Goal: Contribute content: Add original content to the website for others to see

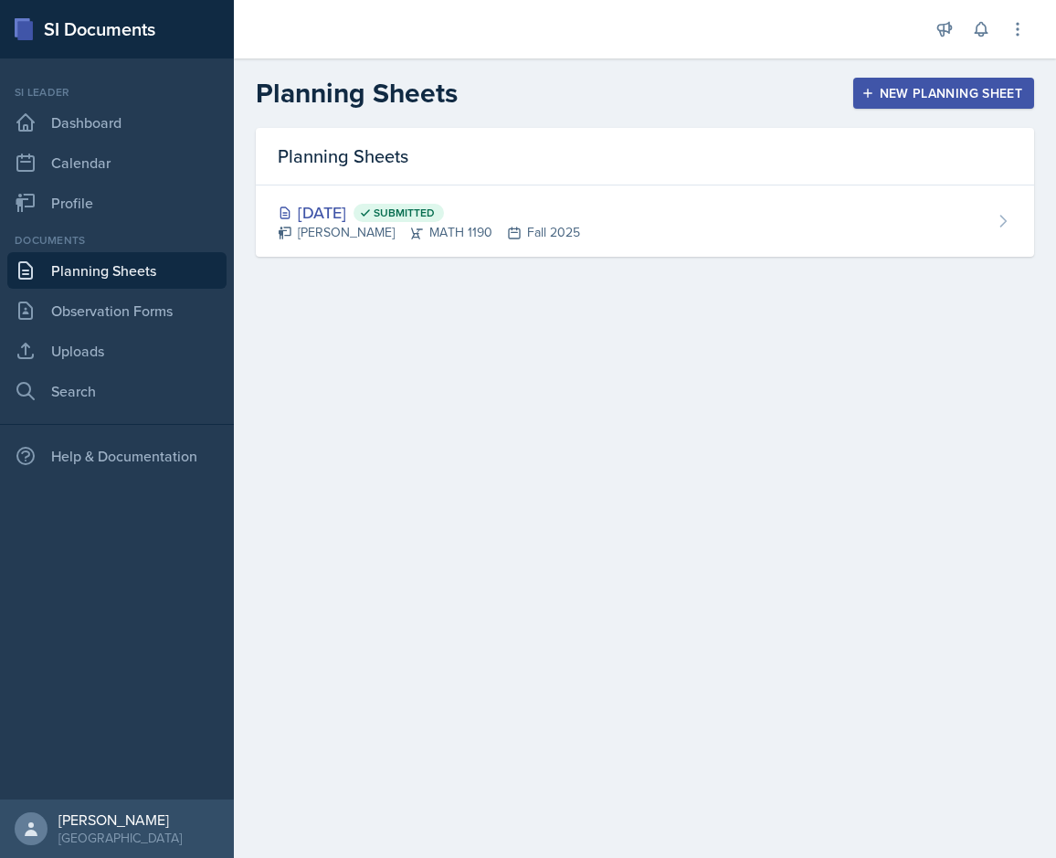
click at [576, 378] on main "Planning Sheets New Planning Sheet Planning Sheets [DATE] Submitted [PERSON_NAM…" at bounding box center [645, 457] width 822 height 799
click at [874, 88] on div "New Planning Sheet" at bounding box center [943, 93] width 157 height 15
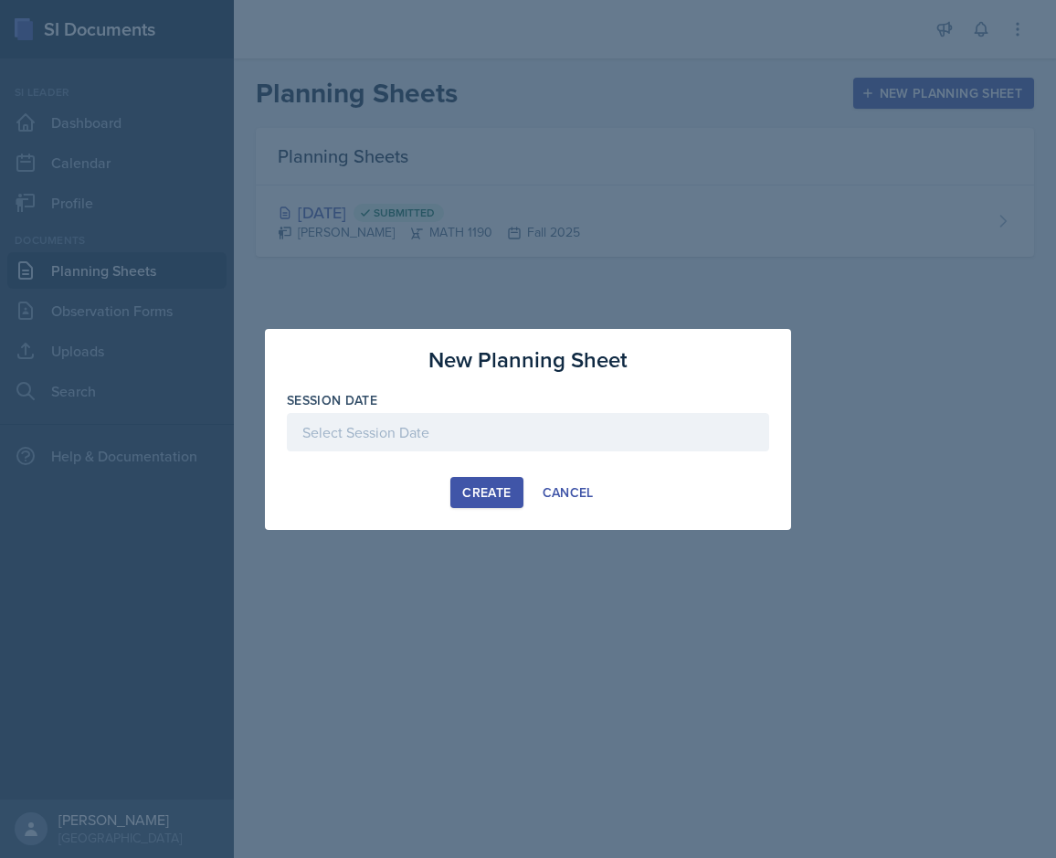
click at [459, 420] on div at bounding box center [528, 432] width 482 height 38
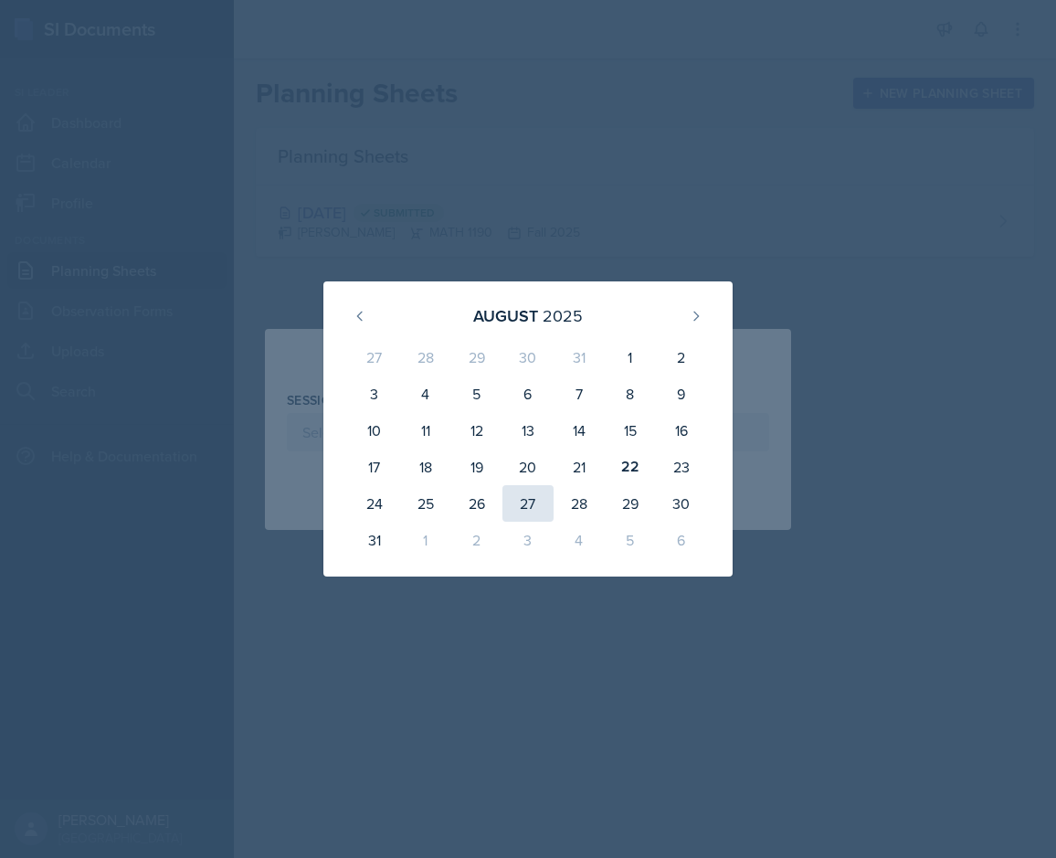
click at [529, 500] on div "27" at bounding box center [527, 503] width 51 height 37
type input "[DATE]"
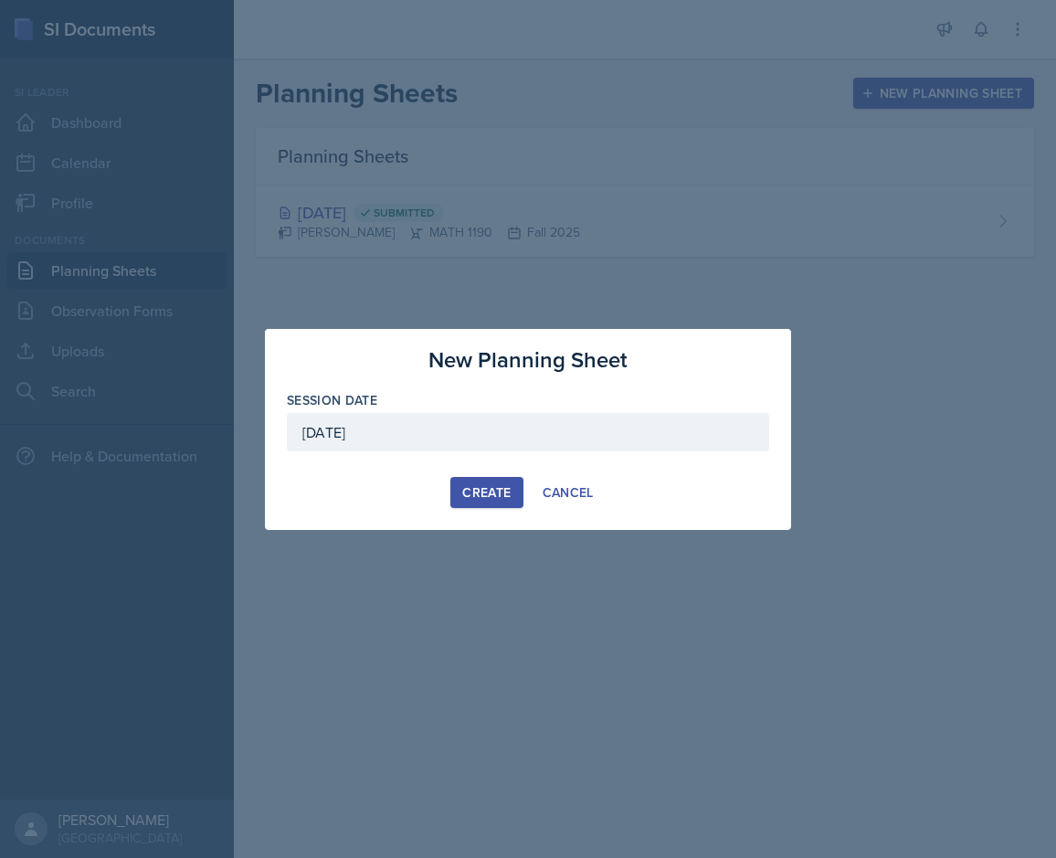
click at [488, 496] on div "Create" at bounding box center [486, 492] width 48 height 15
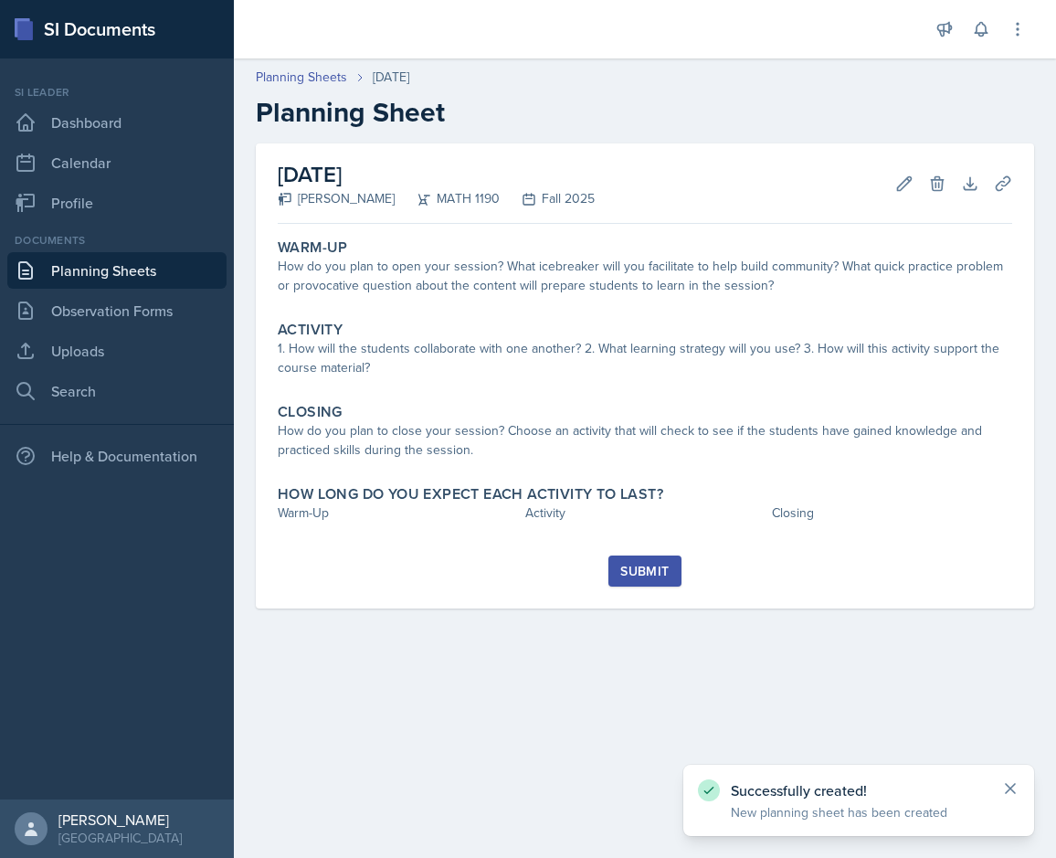
click at [874, 792] on icon at bounding box center [1010, 788] width 18 height 18
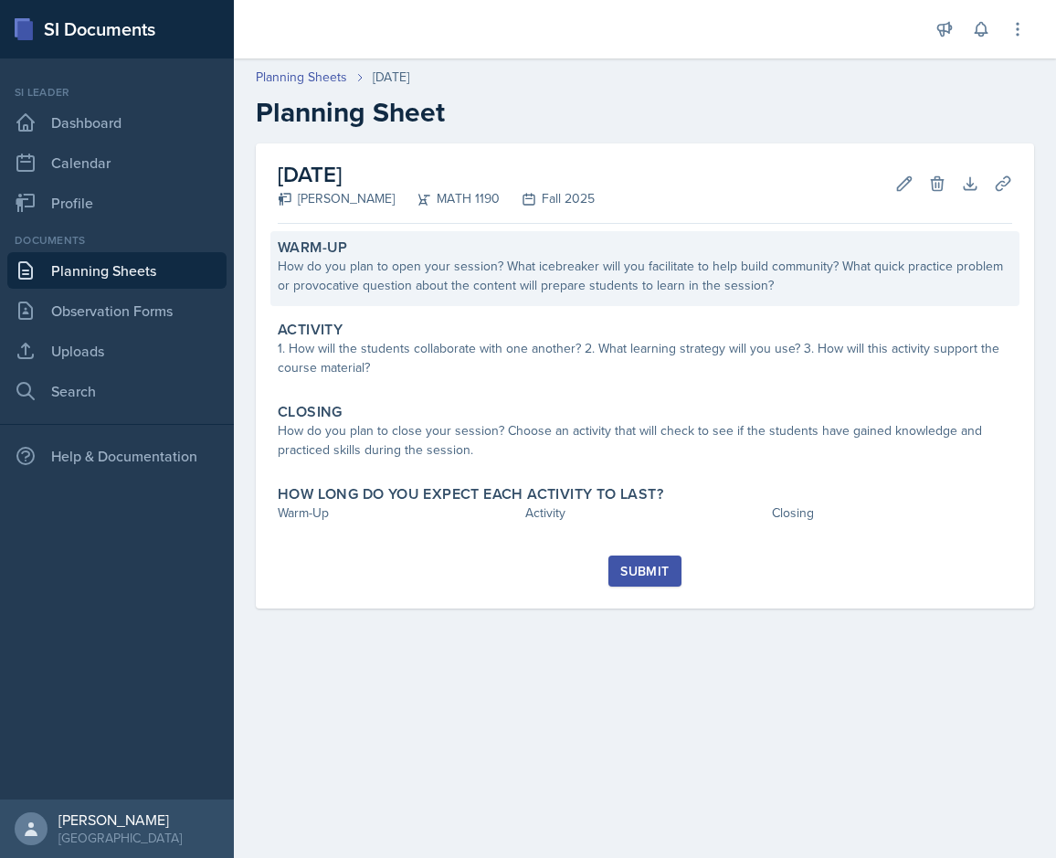
click at [406, 285] on div "How do you plan to open your session? What icebreaker will you facilitate to he…" at bounding box center [645, 276] width 734 height 38
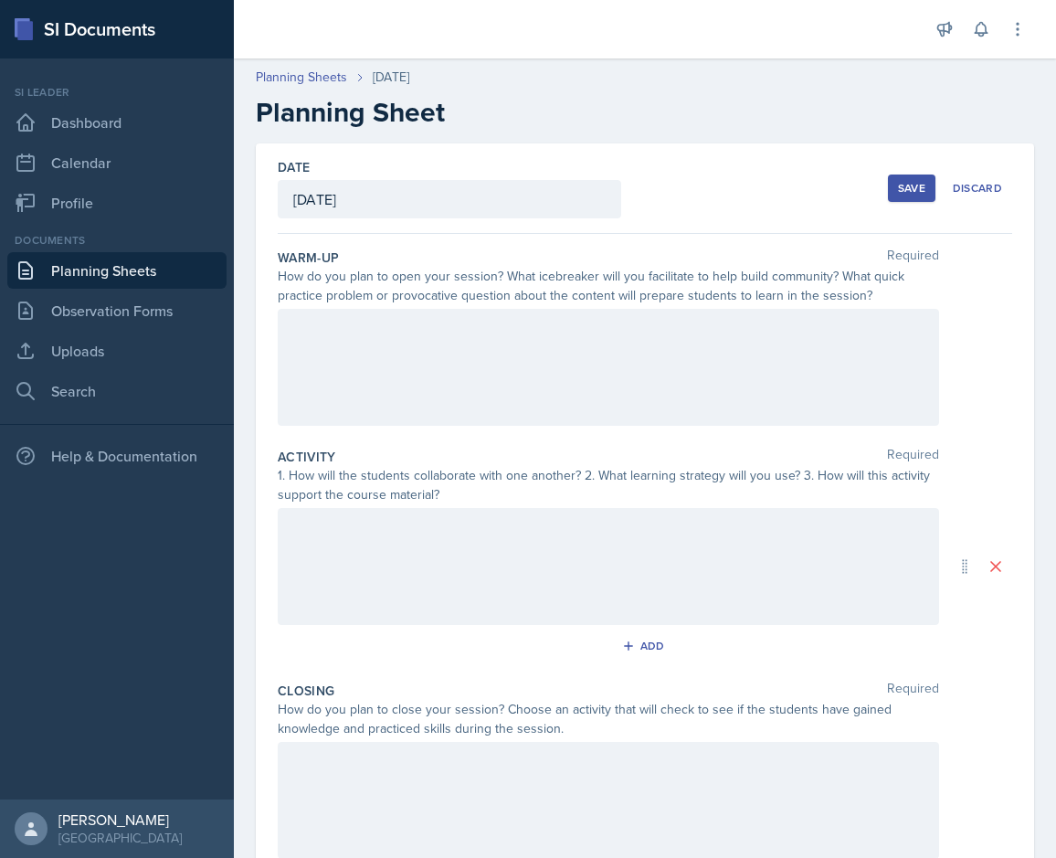
click at [363, 337] on div at bounding box center [608, 367] width 661 height 117
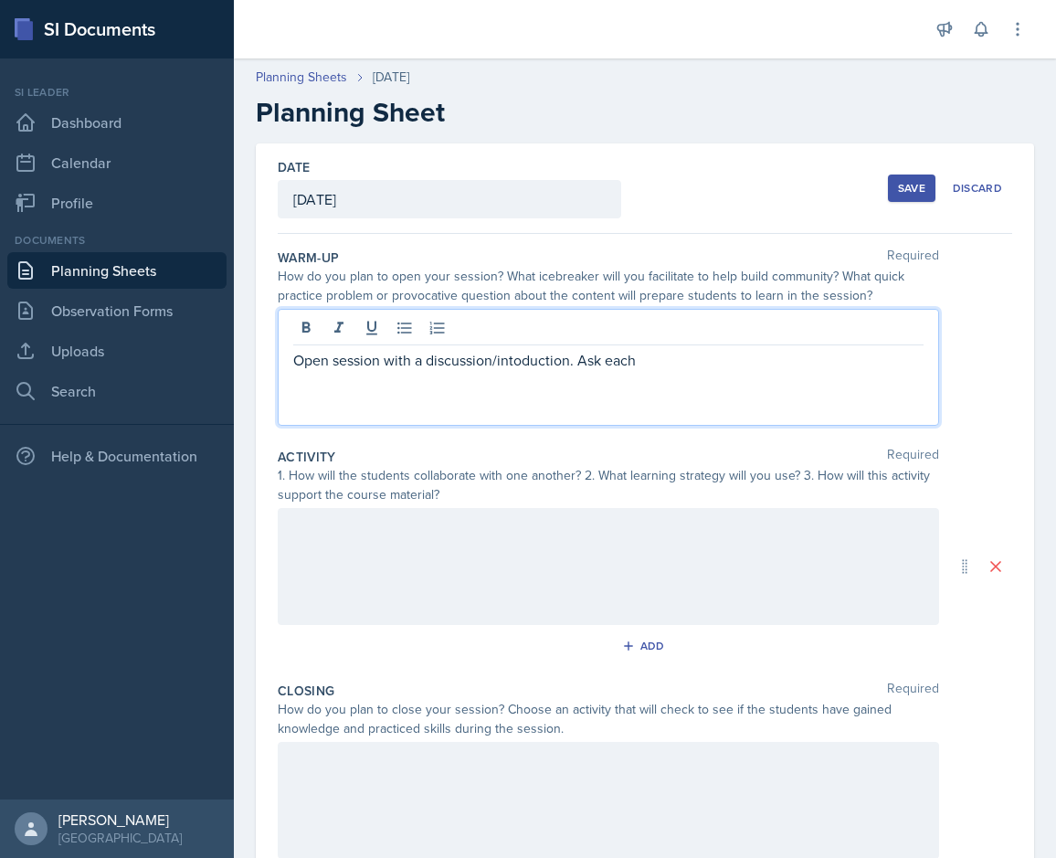
click at [515, 370] on p "Open session with a discussion/intoduction. Ask each" at bounding box center [608, 360] width 630 height 22
click at [644, 365] on p "Open session with a discussion/introduction. Ask each" at bounding box center [608, 360] width 630 height 22
click at [637, 397] on p at bounding box center [608, 404] width 630 height 22
click at [634, 382] on p "Open session with a discussion/introduction. Ask each student to briefly introd…" at bounding box center [608, 371] width 630 height 44
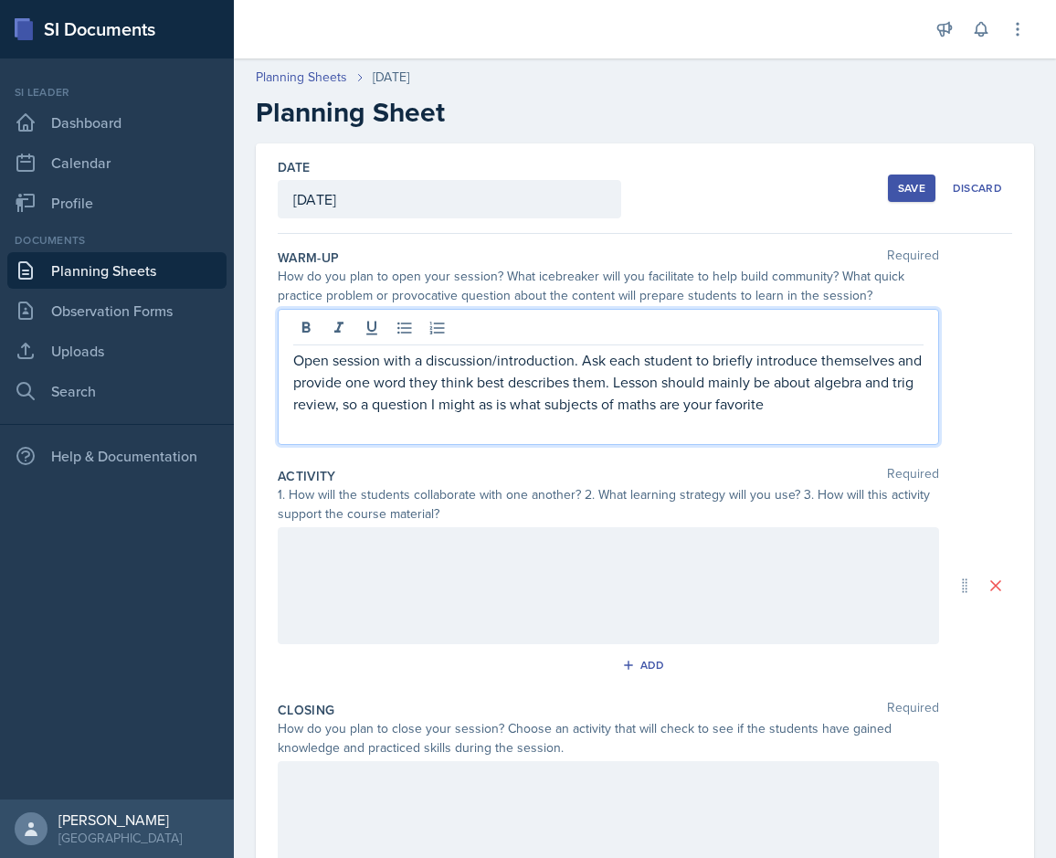
click at [490, 405] on p "Open session with a discussion/introduction. Ask each student to briefly introd…" at bounding box center [608, 382] width 630 height 66
click at [493, 408] on p "Open session with a discussion/introduction. Ask each student to briefly introd…" at bounding box center [608, 382] width 630 height 66
click at [781, 409] on p "Open session with a discussion/introduction. Ask each student to briefly introd…" at bounding box center [608, 382] width 630 height 66
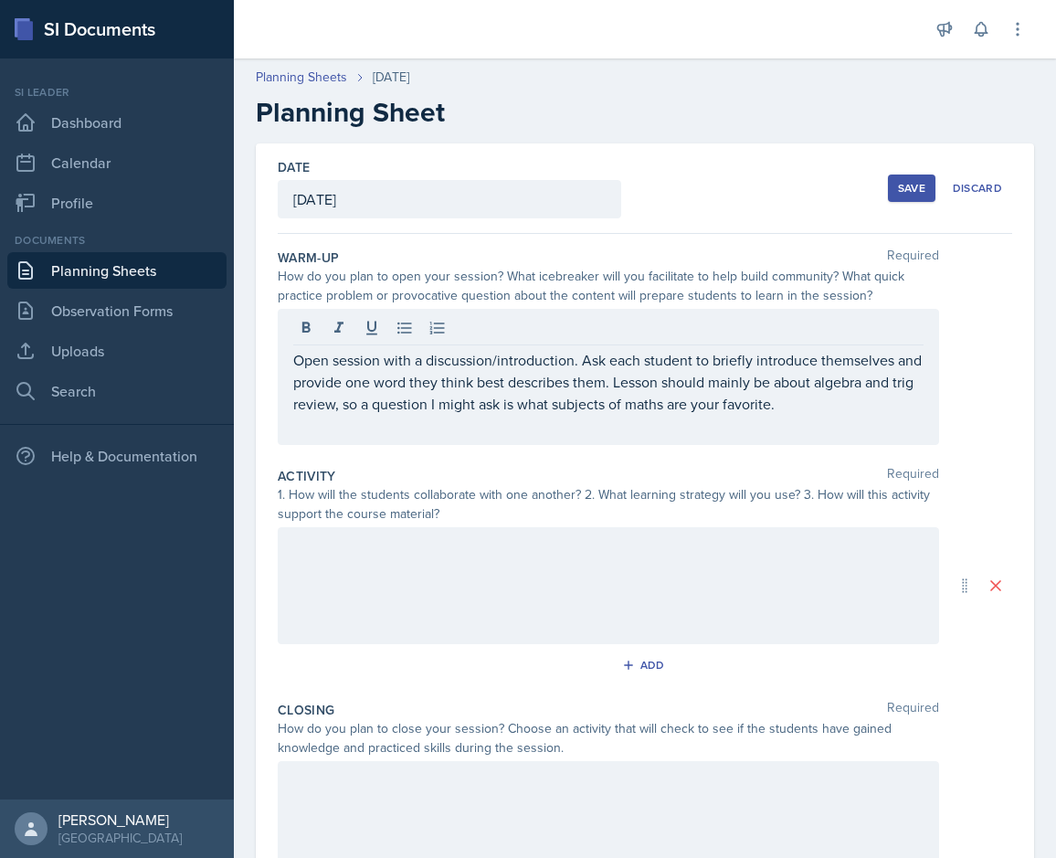
click at [460, 551] on div at bounding box center [608, 585] width 661 height 117
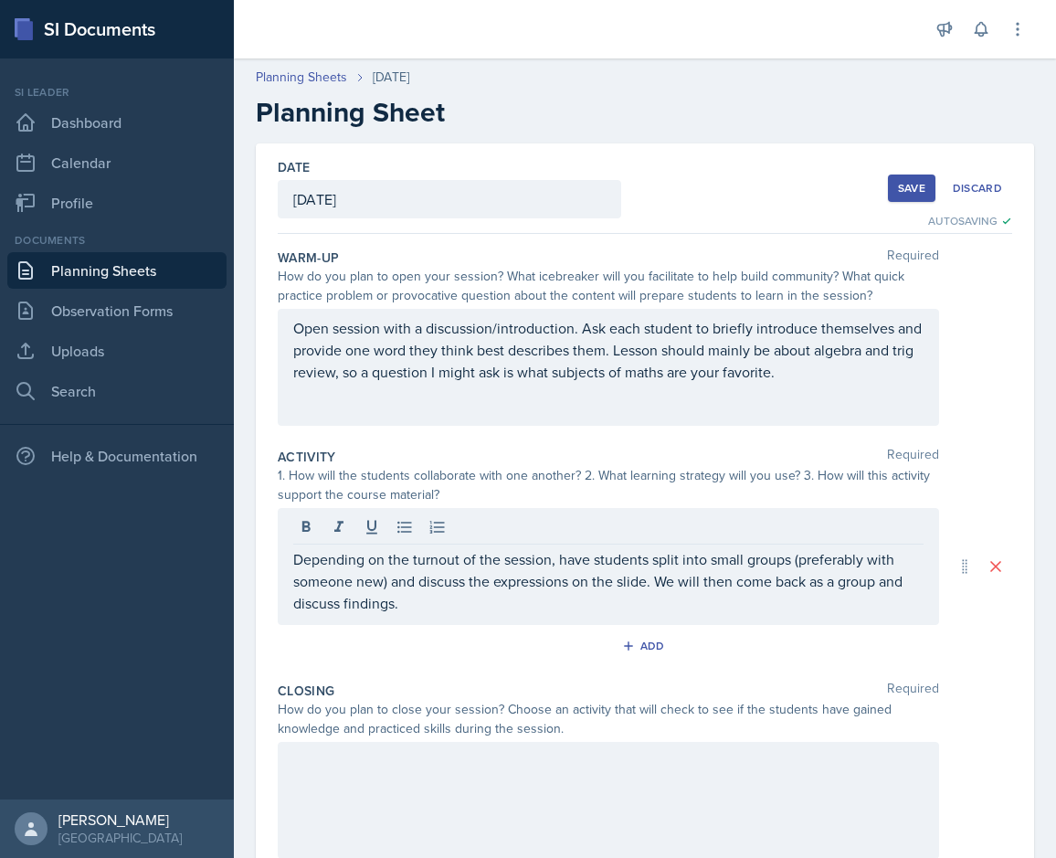
click at [438, 617] on div "Depending on the turnout of the session, have students split into small groups …" at bounding box center [608, 566] width 661 height 117
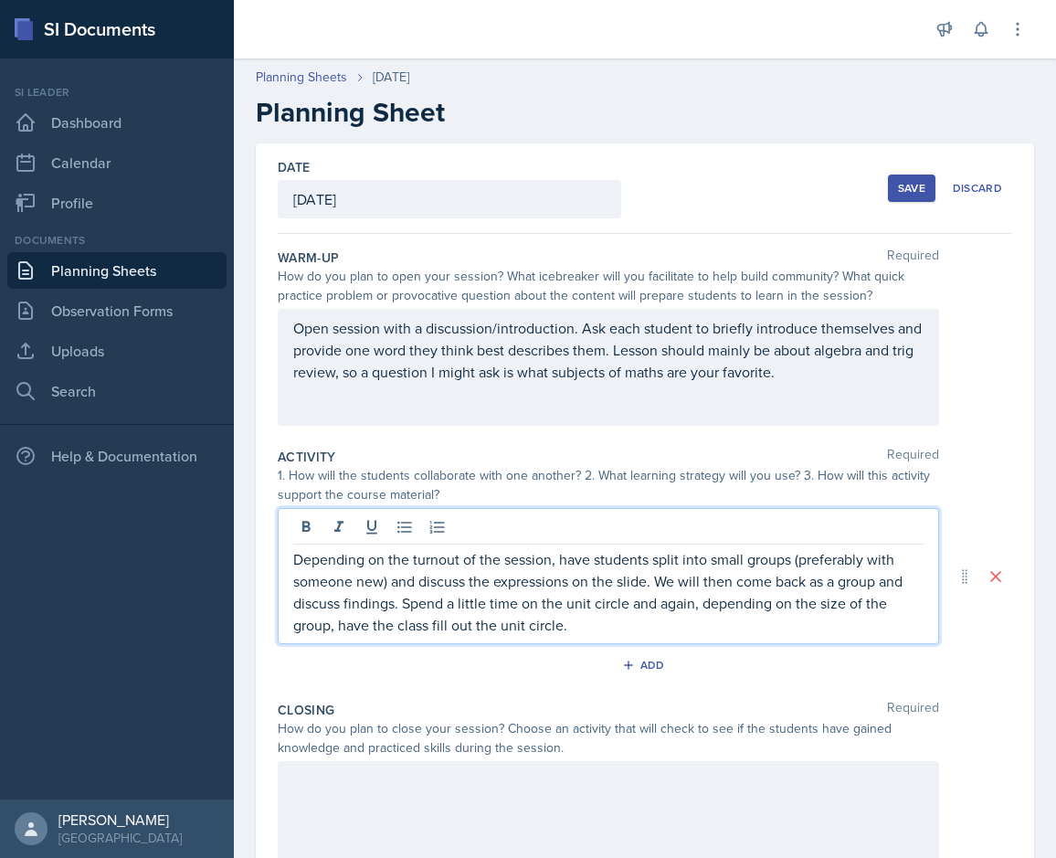
click at [627, 614] on p "Depending on the turnout of the session, have students split into small groups …" at bounding box center [608, 592] width 630 height 88
click at [627, 602] on p "Depending on the turnout of the session, have students split into small groups …" at bounding box center [608, 592] width 630 height 88
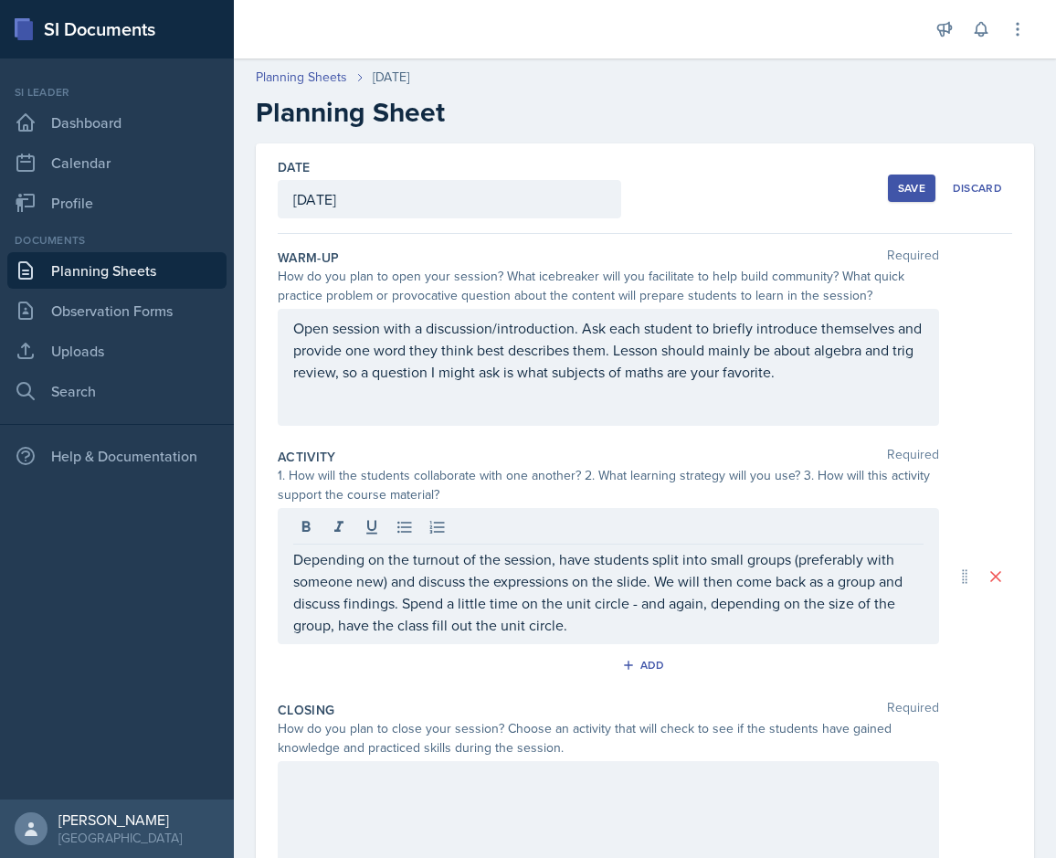
click at [595, 639] on div "Depending on the turnout of the session, have students split into small groups …" at bounding box center [608, 576] width 661 height 136
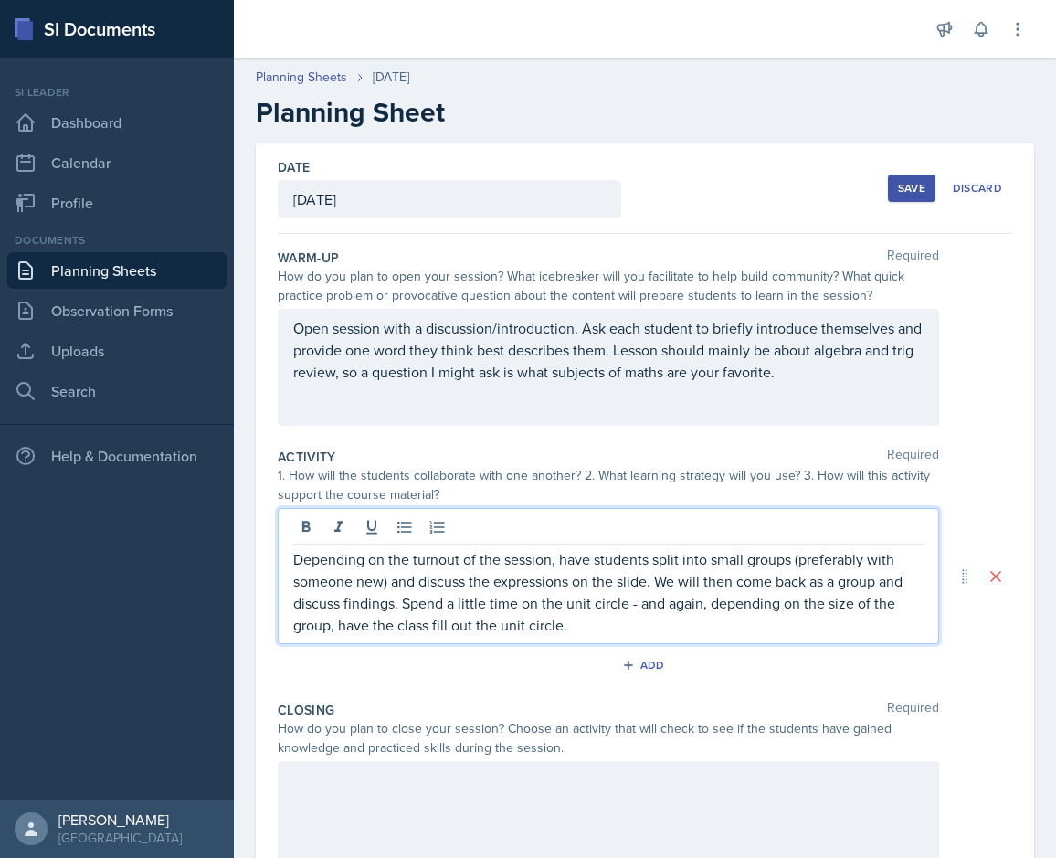
click at [563, 630] on p "Depending on the turnout of the session, have students split into small groups …" at bounding box center [608, 592] width 630 height 88
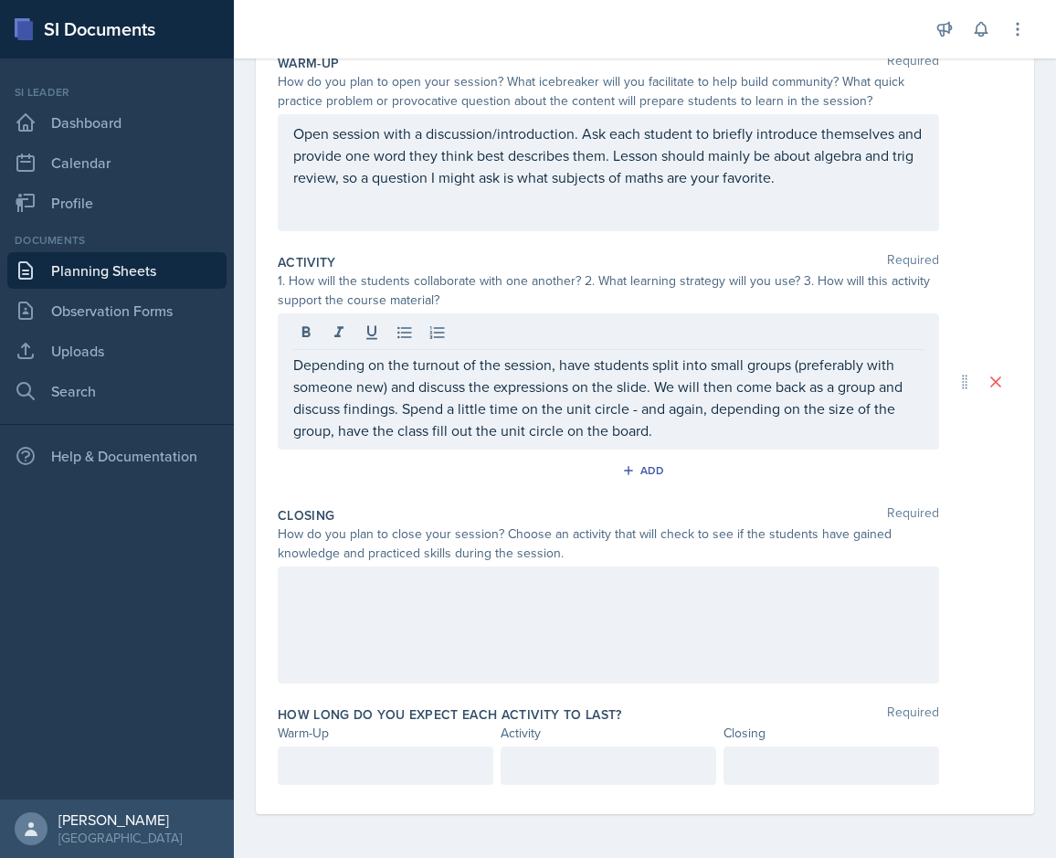
click at [450, 595] on div at bounding box center [608, 624] width 661 height 117
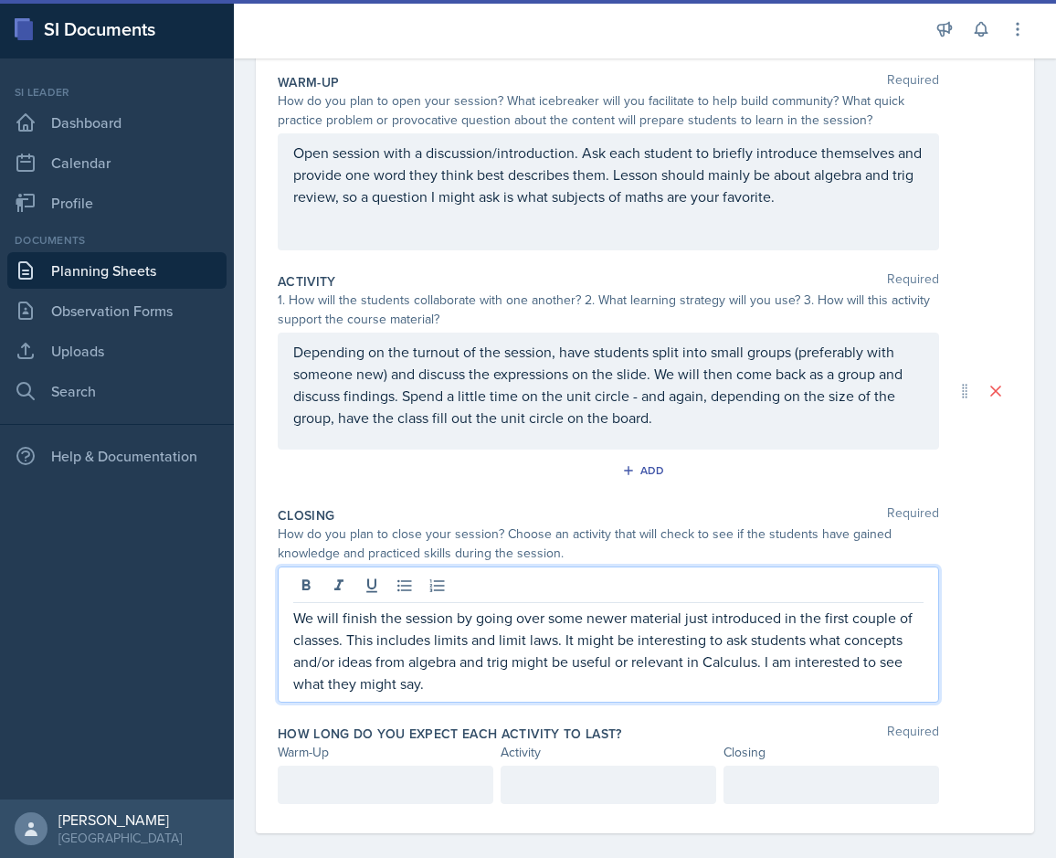
scroll to position [195, 0]
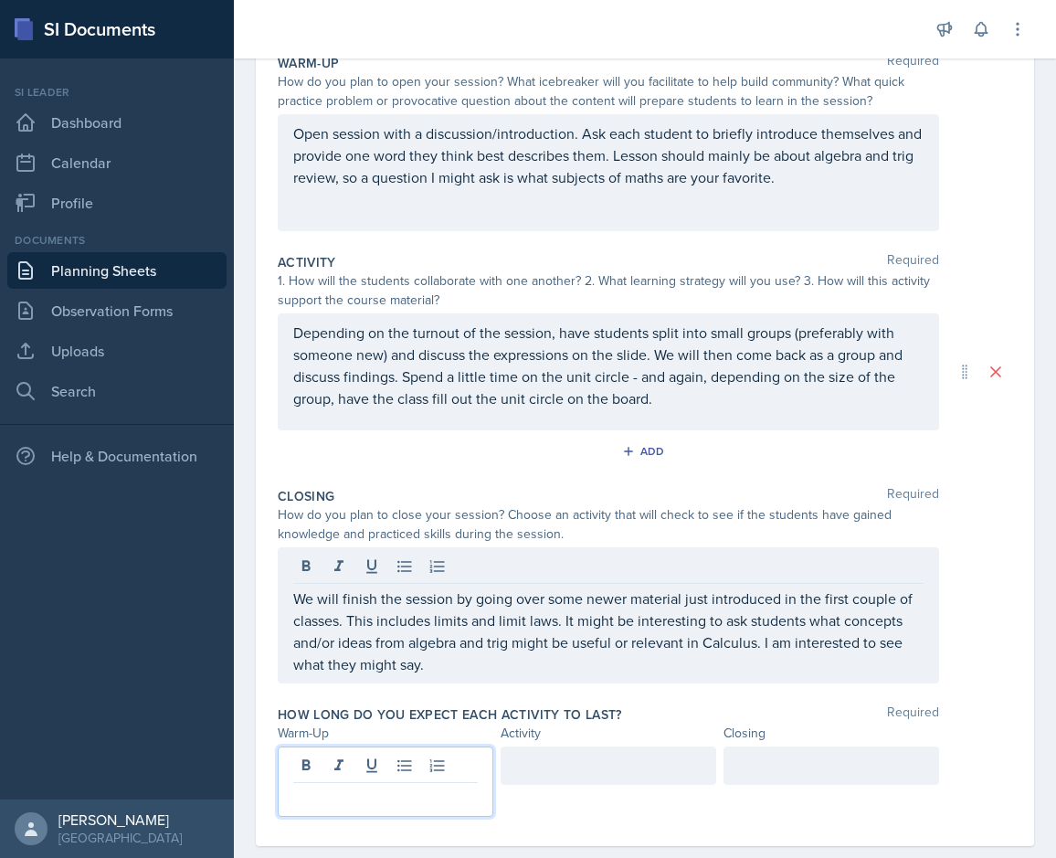
click at [322, 755] on div at bounding box center [386, 781] width 216 height 70
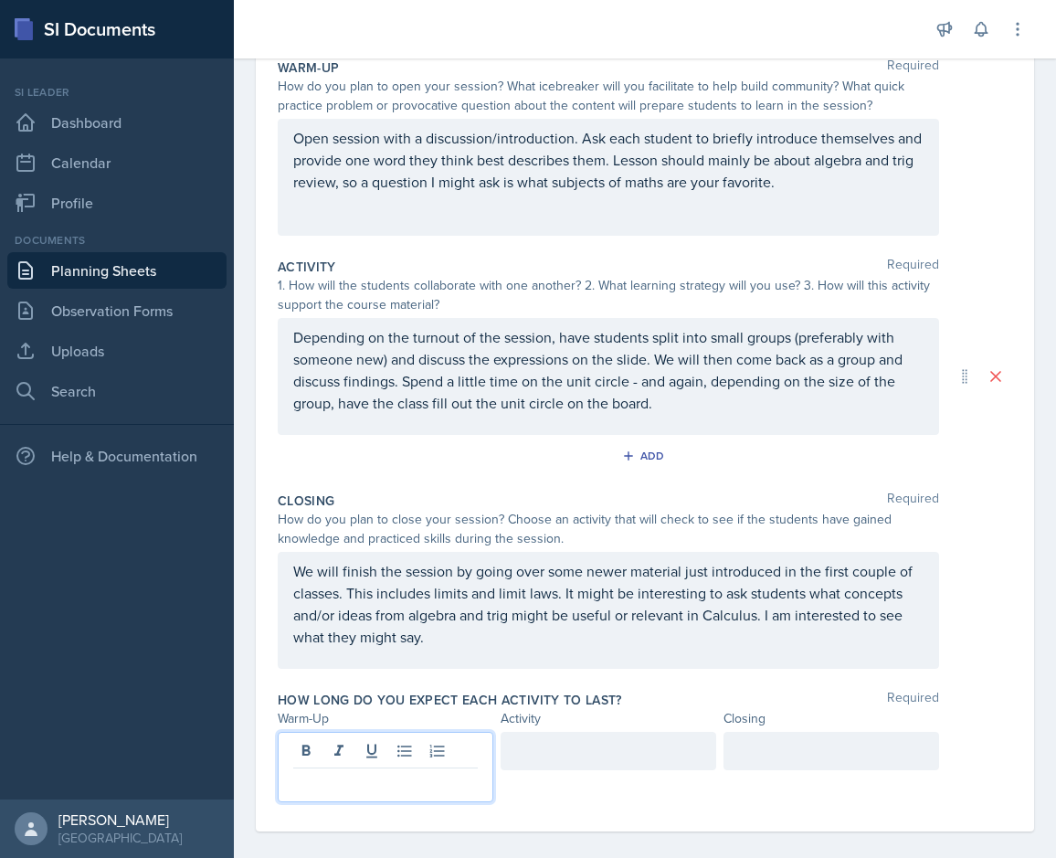
scroll to position [207, 0]
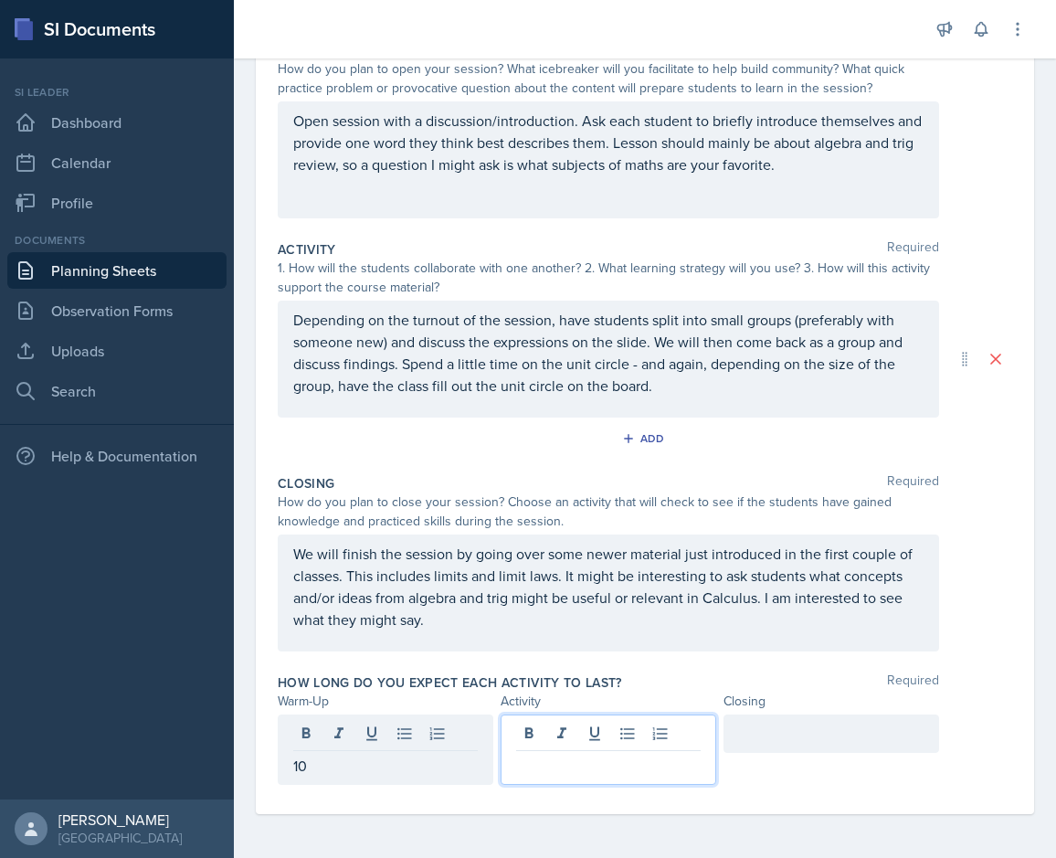
click at [626, 725] on div at bounding box center [608, 749] width 216 height 70
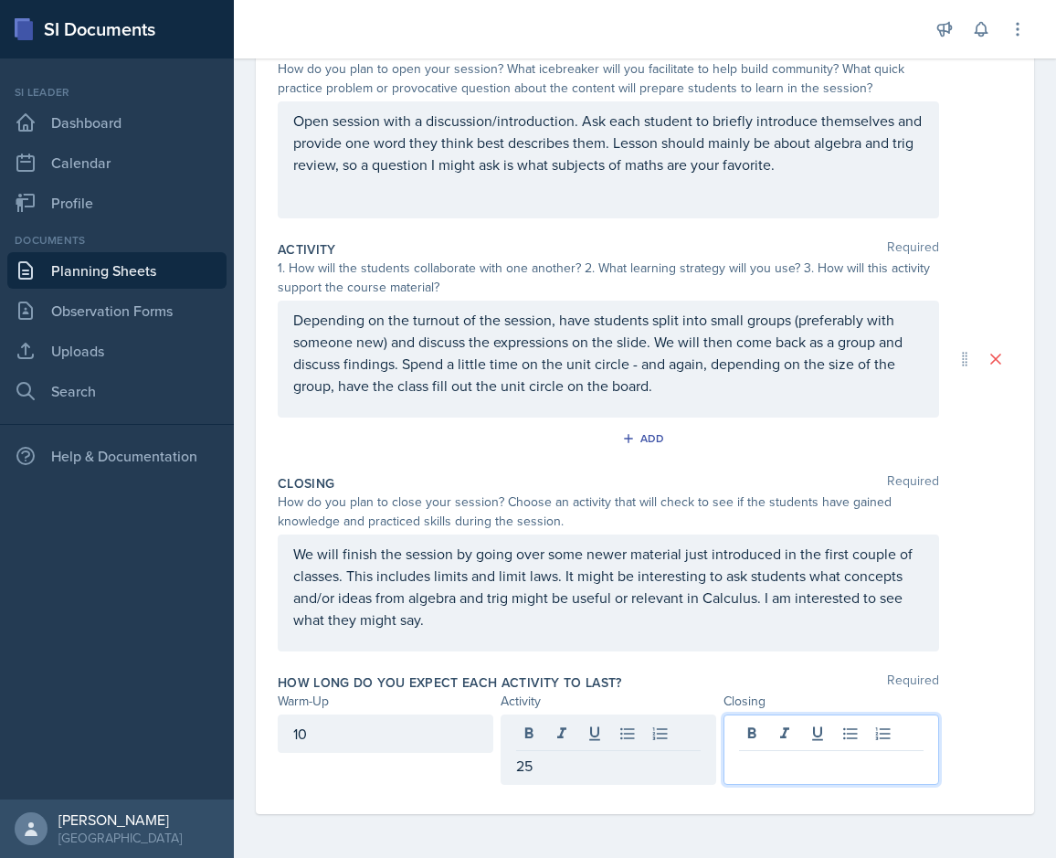
click at [776, 734] on div at bounding box center [831, 749] width 216 height 70
click at [648, 685] on div "How long do you expect each activity to last? Required" at bounding box center [645, 682] width 734 height 18
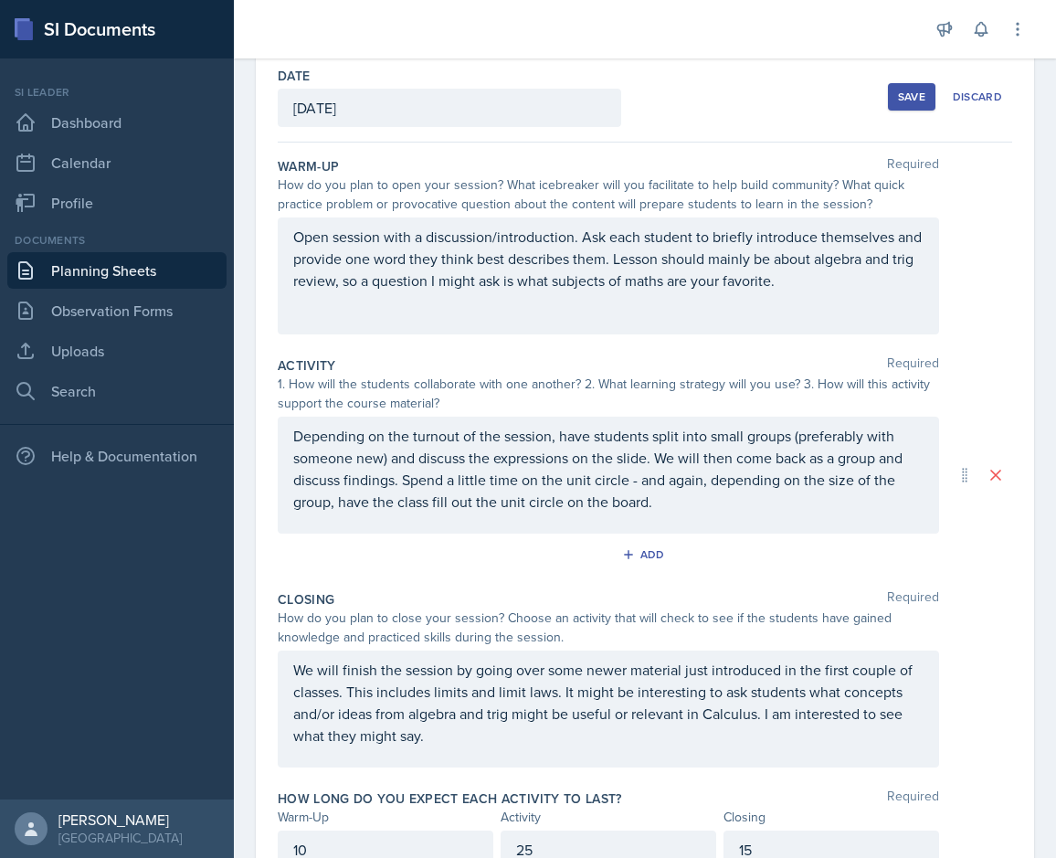
scroll to position [175, 0]
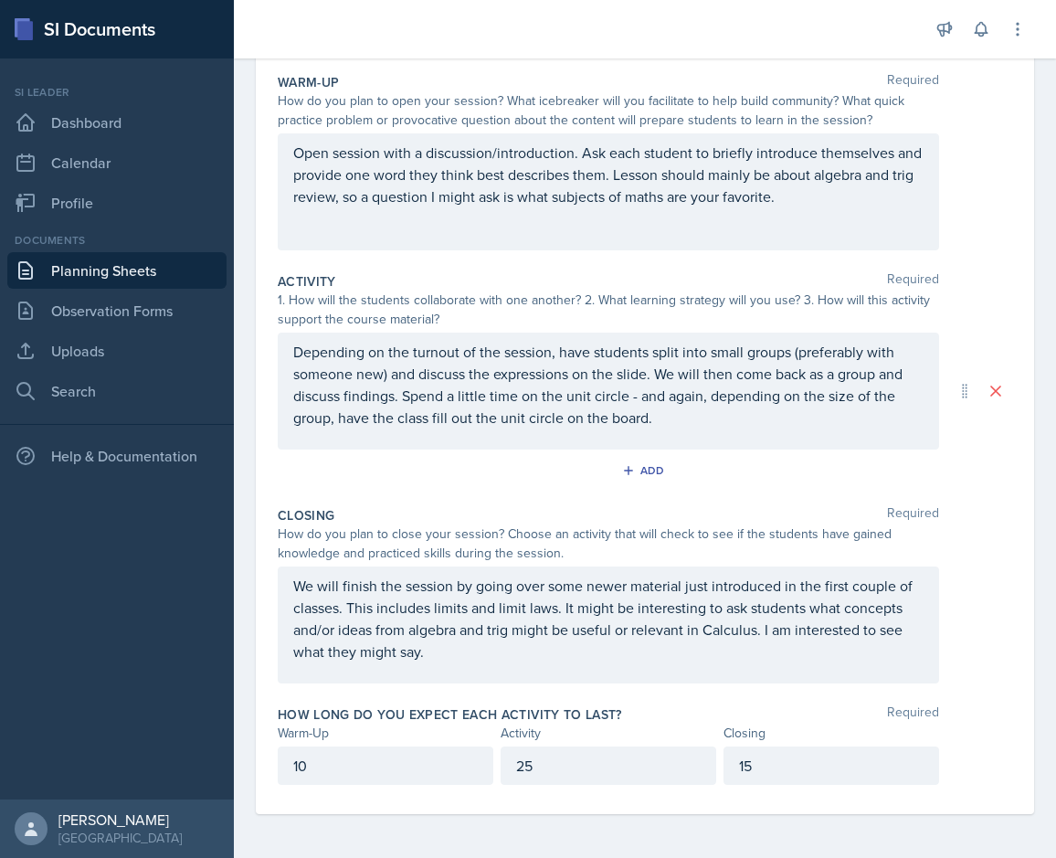
click at [747, 412] on p "Depending on the turnout of the session, have students split into small groups …" at bounding box center [608, 385] width 630 height 88
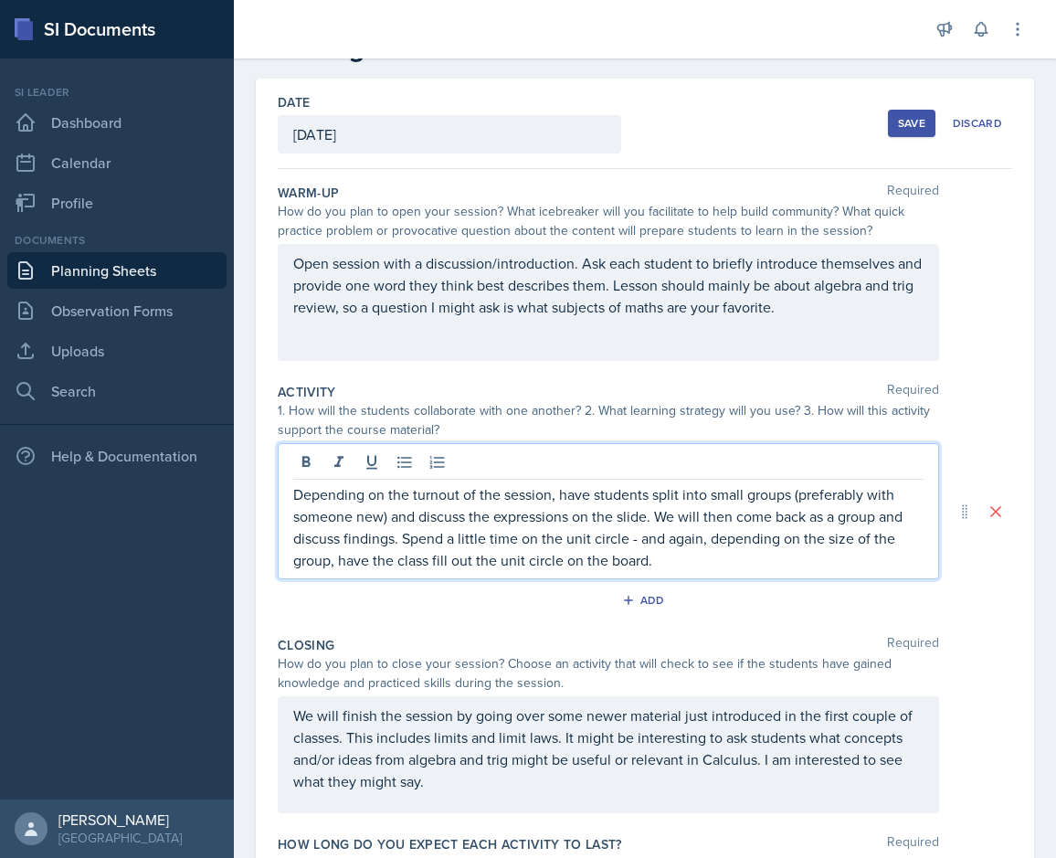
scroll to position [0, 0]
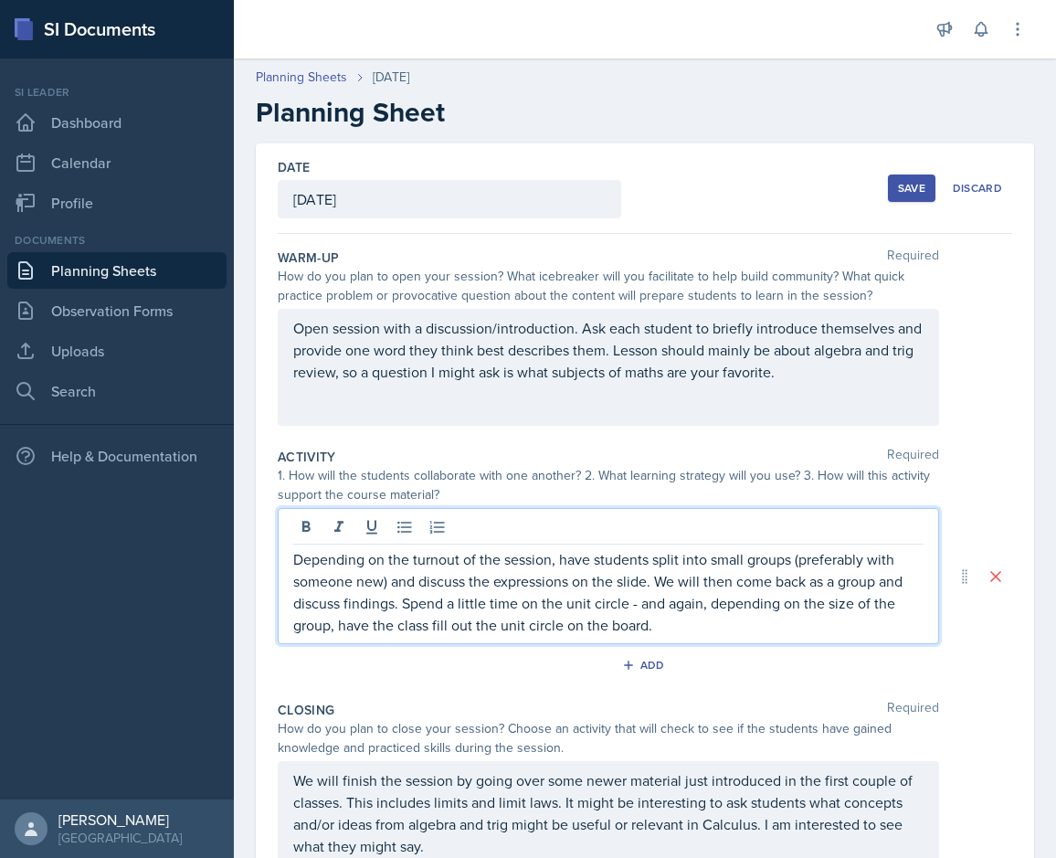
click at [874, 189] on div "Save" at bounding box center [911, 188] width 27 height 15
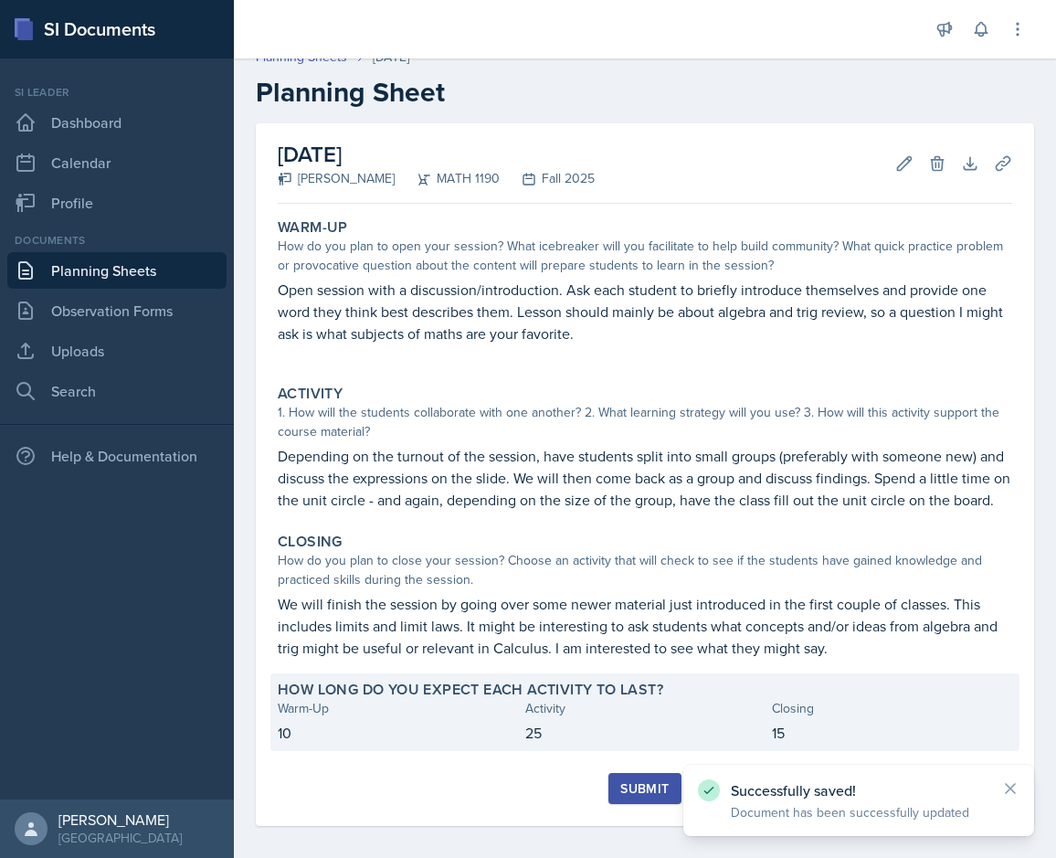
scroll to position [32, 0]
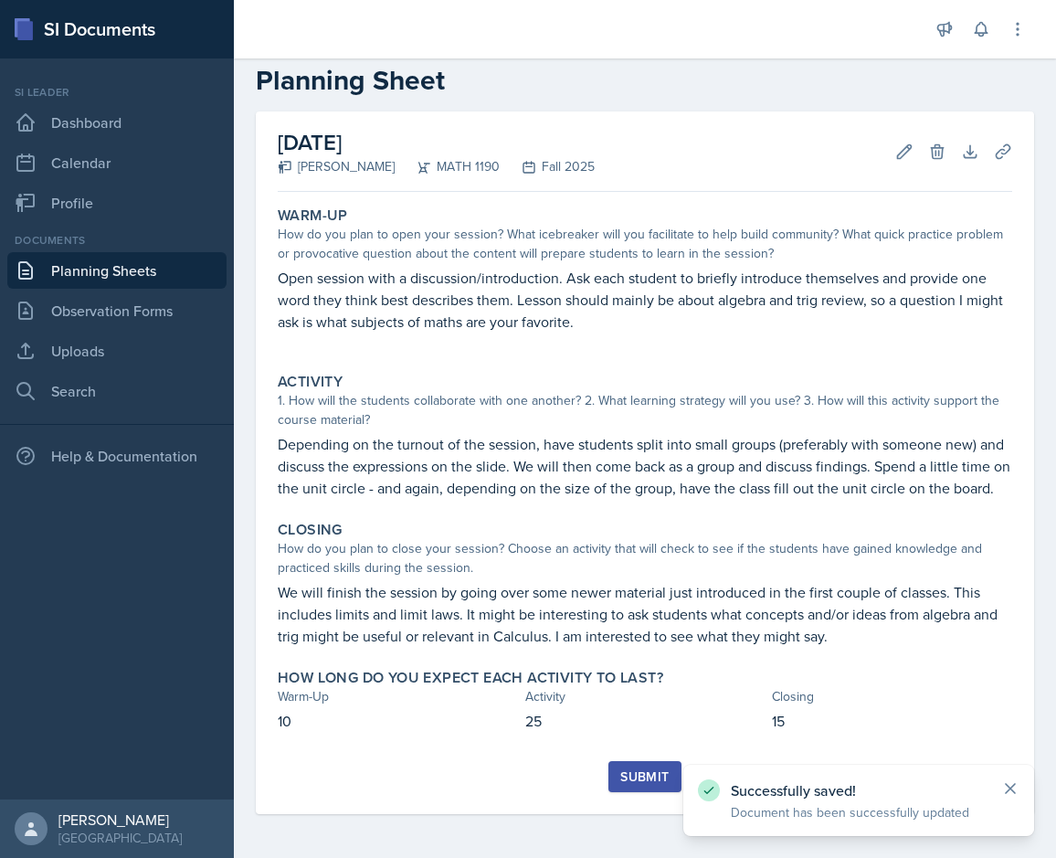
click at [874, 793] on icon at bounding box center [1010, 788] width 18 height 18
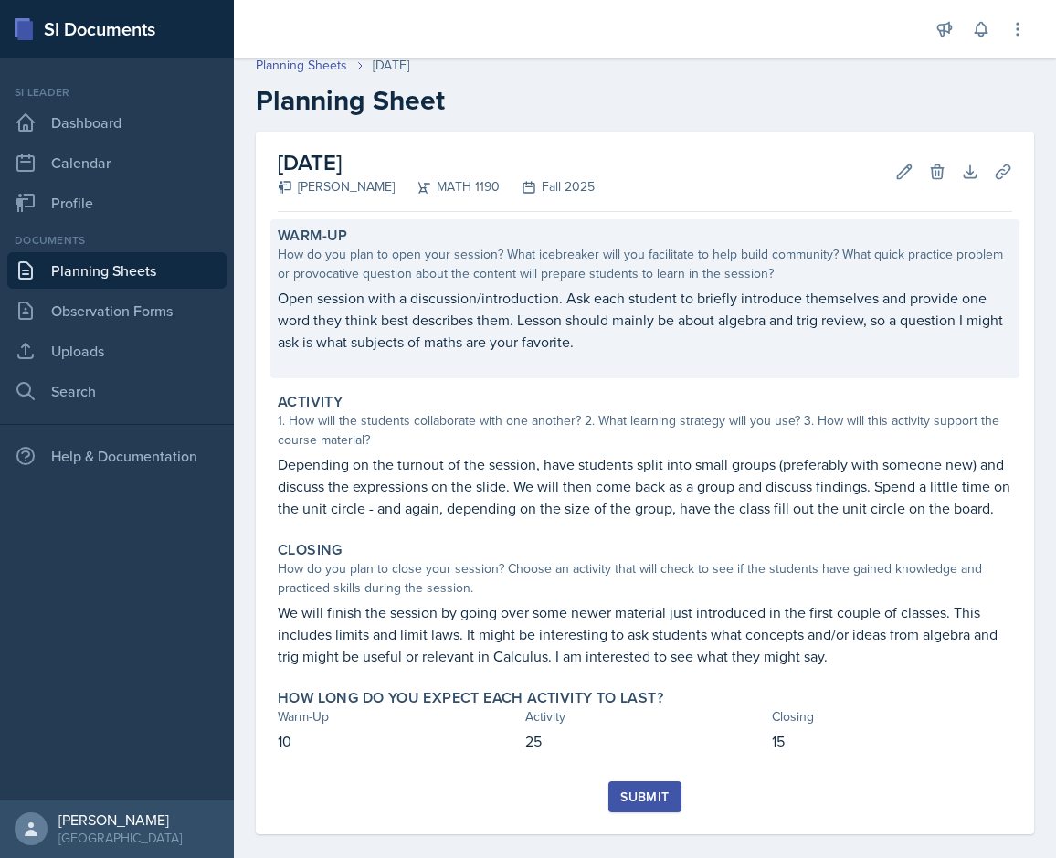
scroll to position [0, 0]
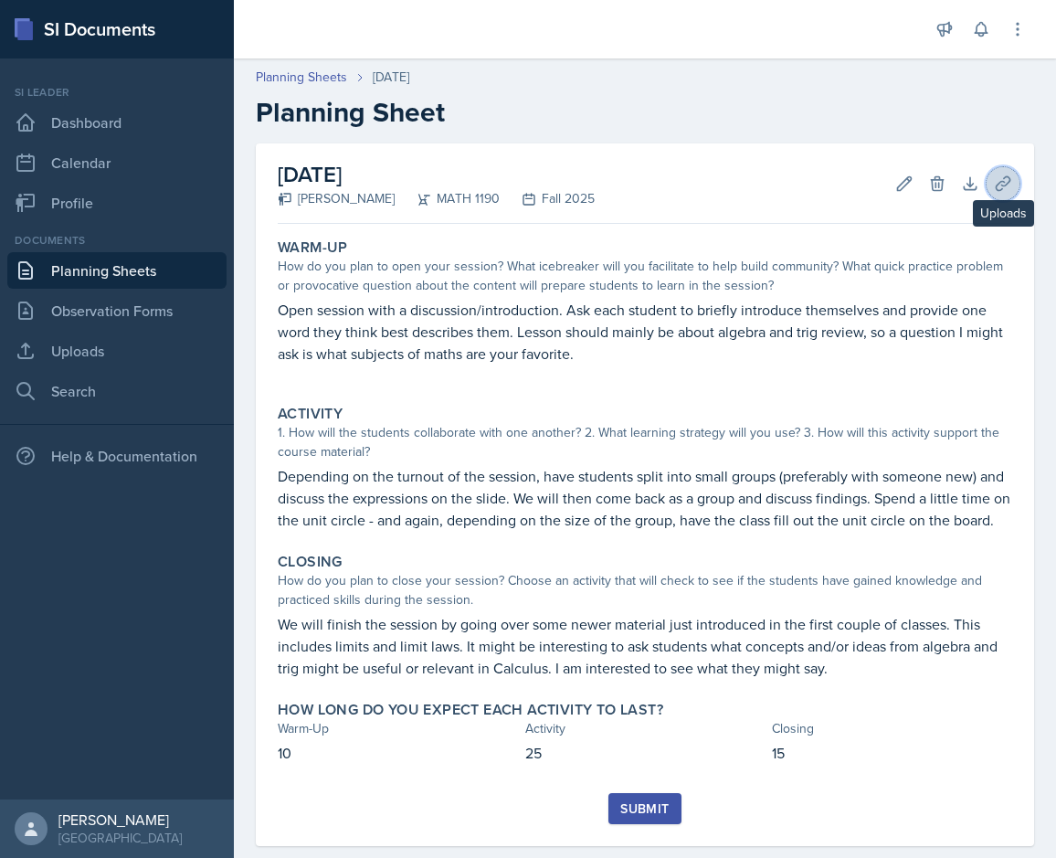
click at [874, 179] on icon at bounding box center [1003, 183] width 18 height 18
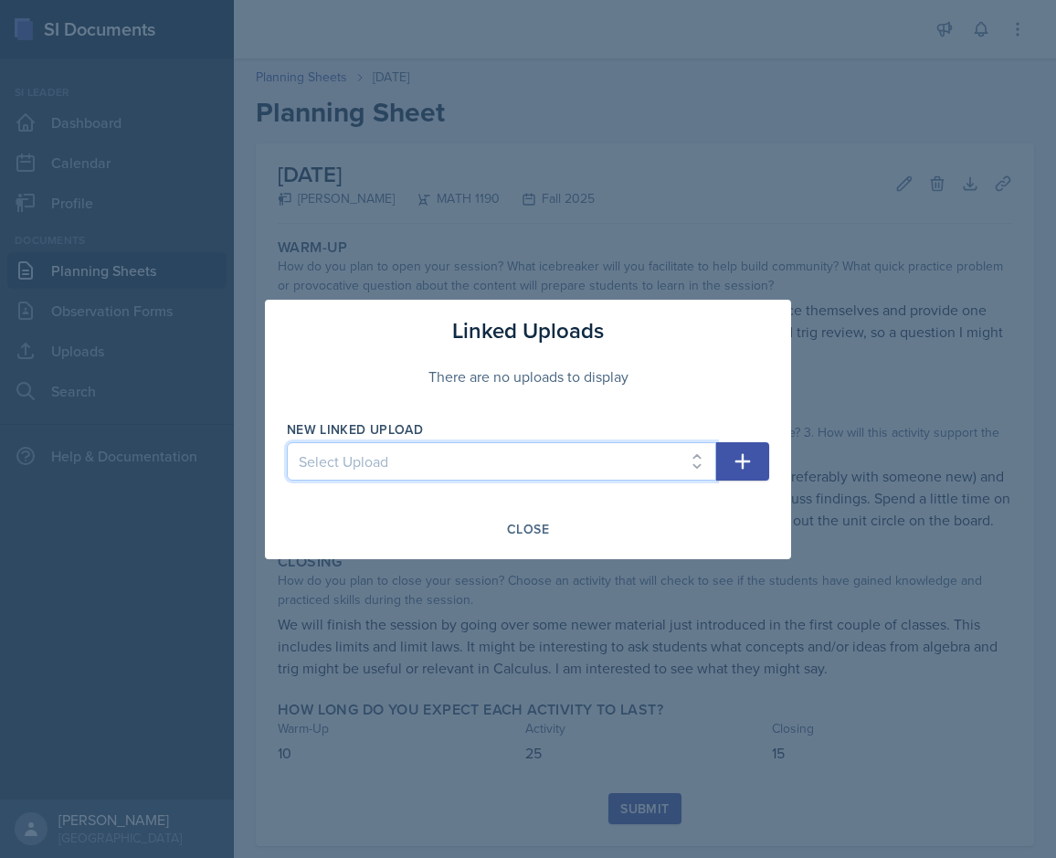
click at [287, 442] on select "Select Upload" at bounding box center [501, 461] width 429 height 38
click at [763, 469] on button "button" at bounding box center [742, 461] width 53 height 38
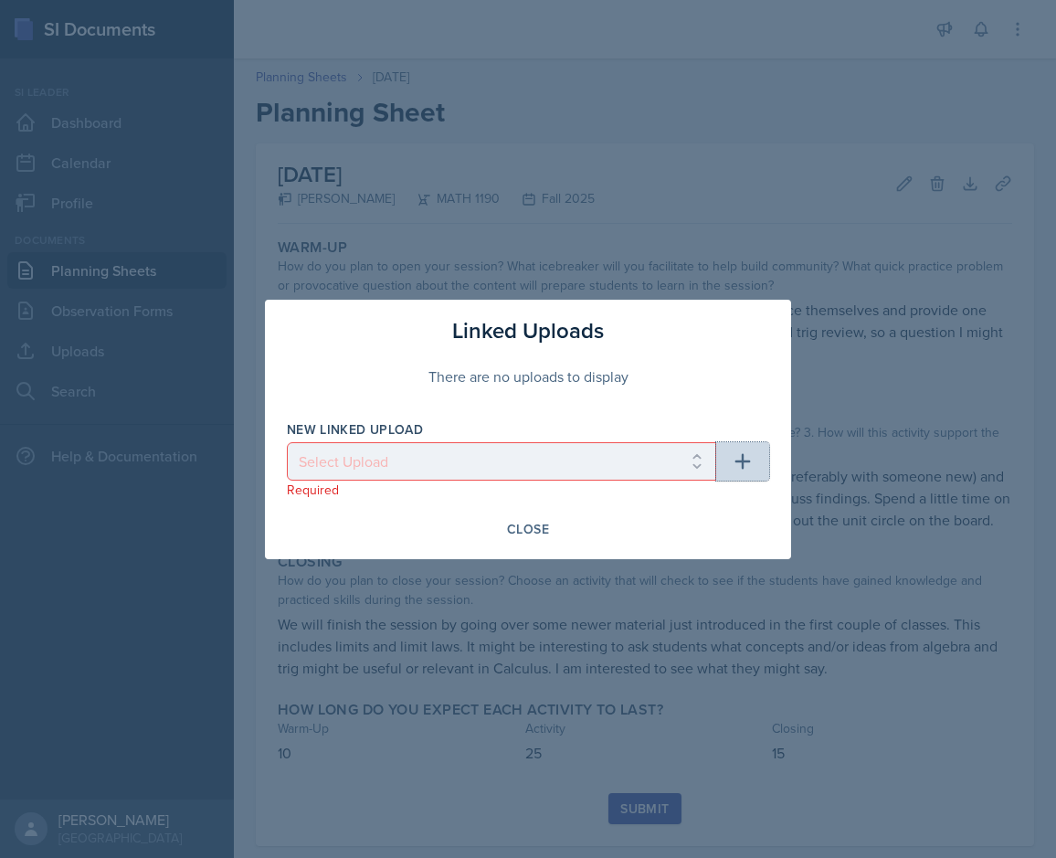
click at [750, 467] on icon "button" at bounding box center [743, 461] width 22 height 22
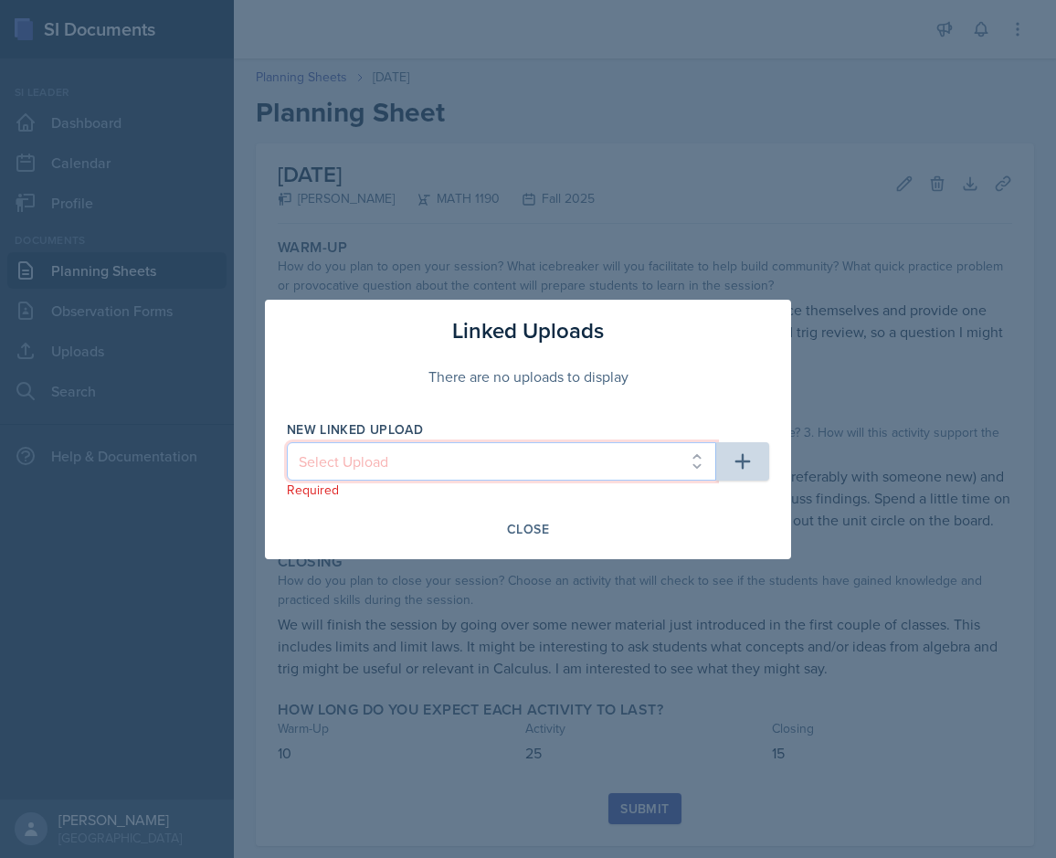
click at [287, 442] on select "Select Upload" at bounding box center [501, 461] width 429 height 38
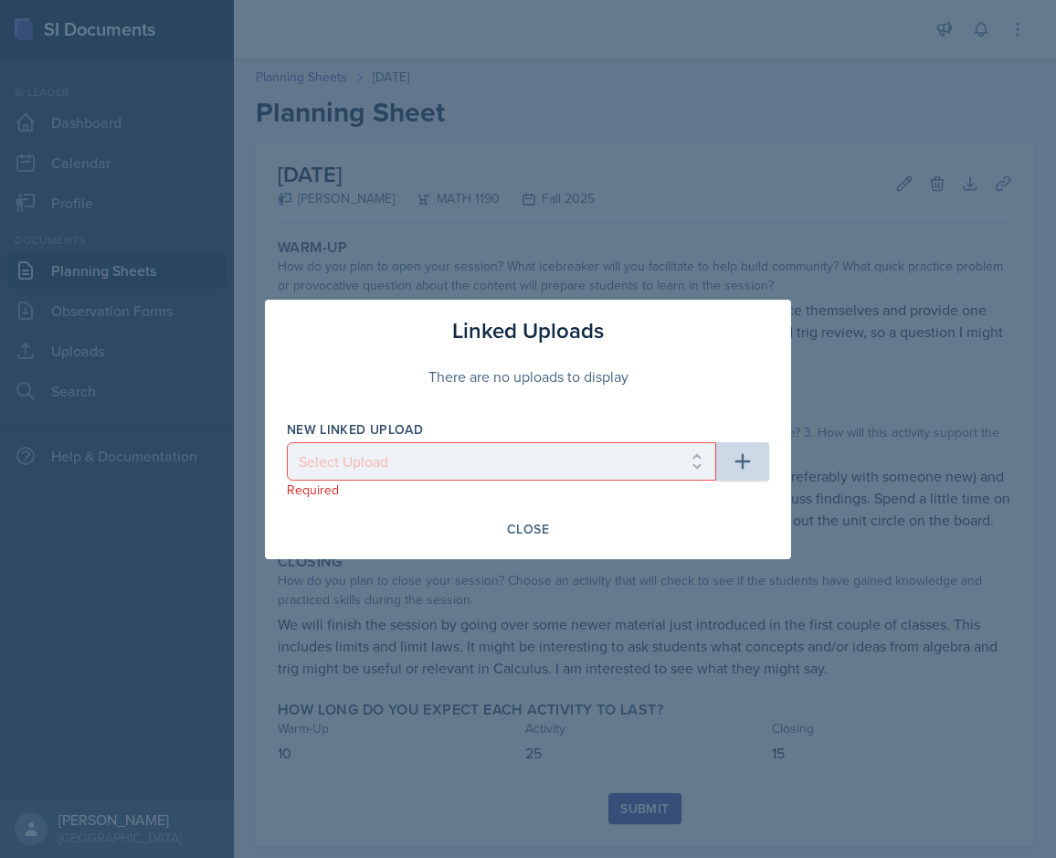
click at [527, 534] on div "Close" at bounding box center [528, 529] width 42 height 15
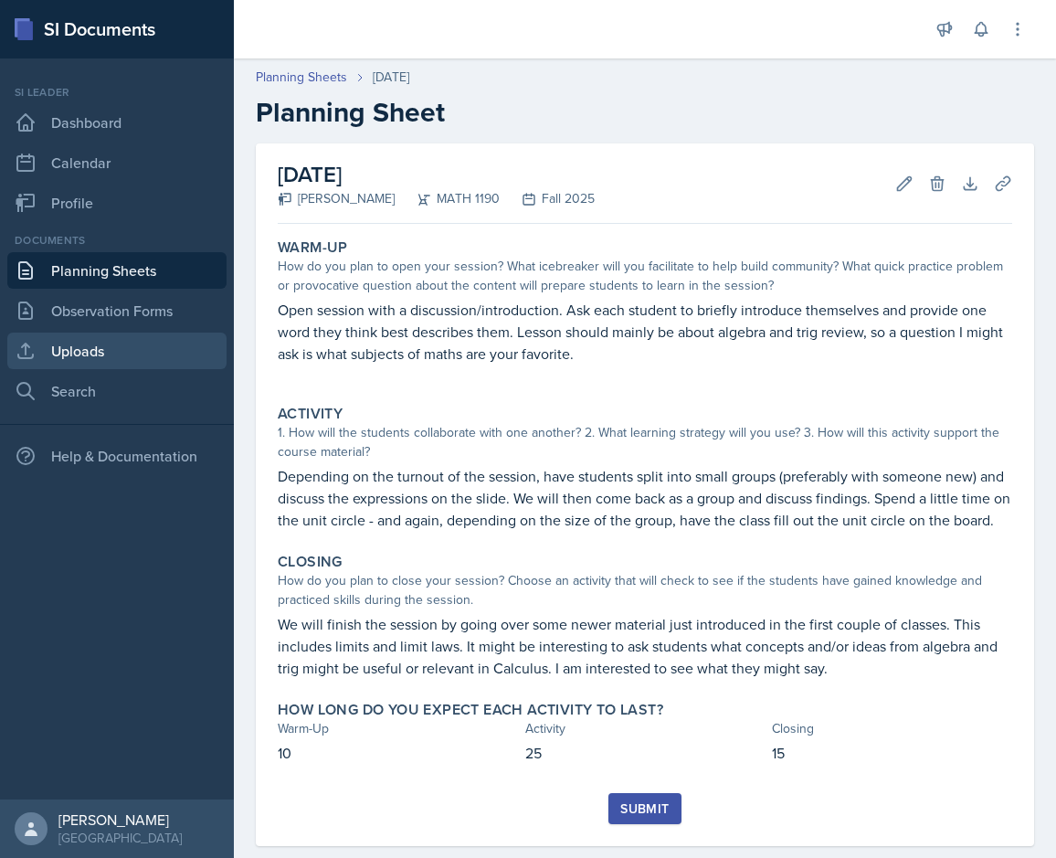
click at [108, 352] on link "Uploads" at bounding box center [116, 350] width 219 height 37
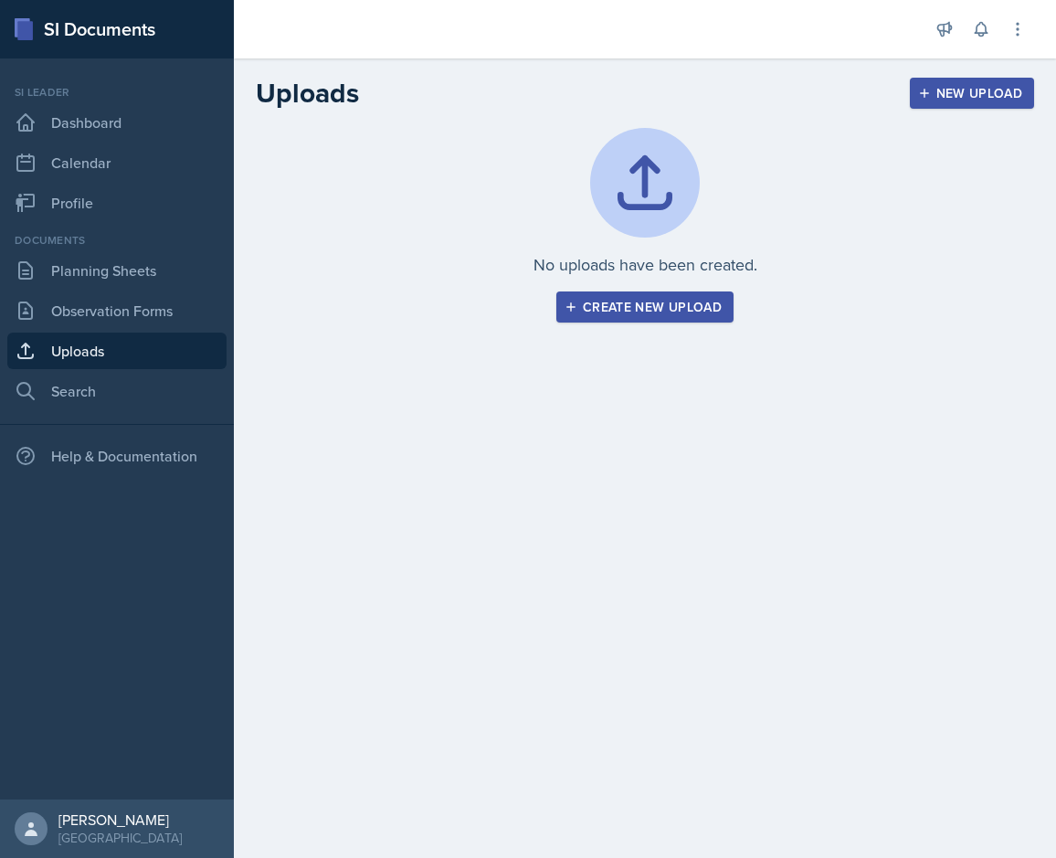
click at [874, 93] on div "New Upload" at bounding box center [972, 93] width 101 height 15
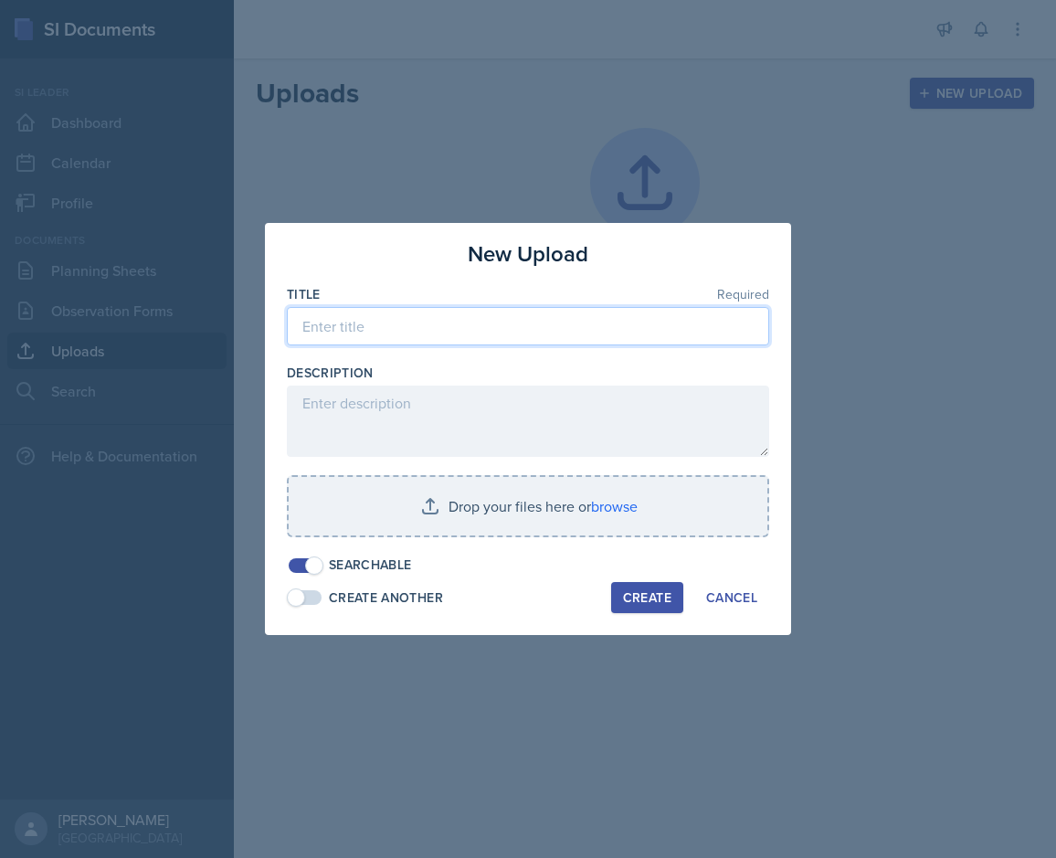
click at [457, 328] on input at bounding box center [528, 326] width 482 height 38
click at [387, 332] on input "SessionI-8/" at bounding box center [528, 326] width 482 height 38
type input "SessionI-8/27"
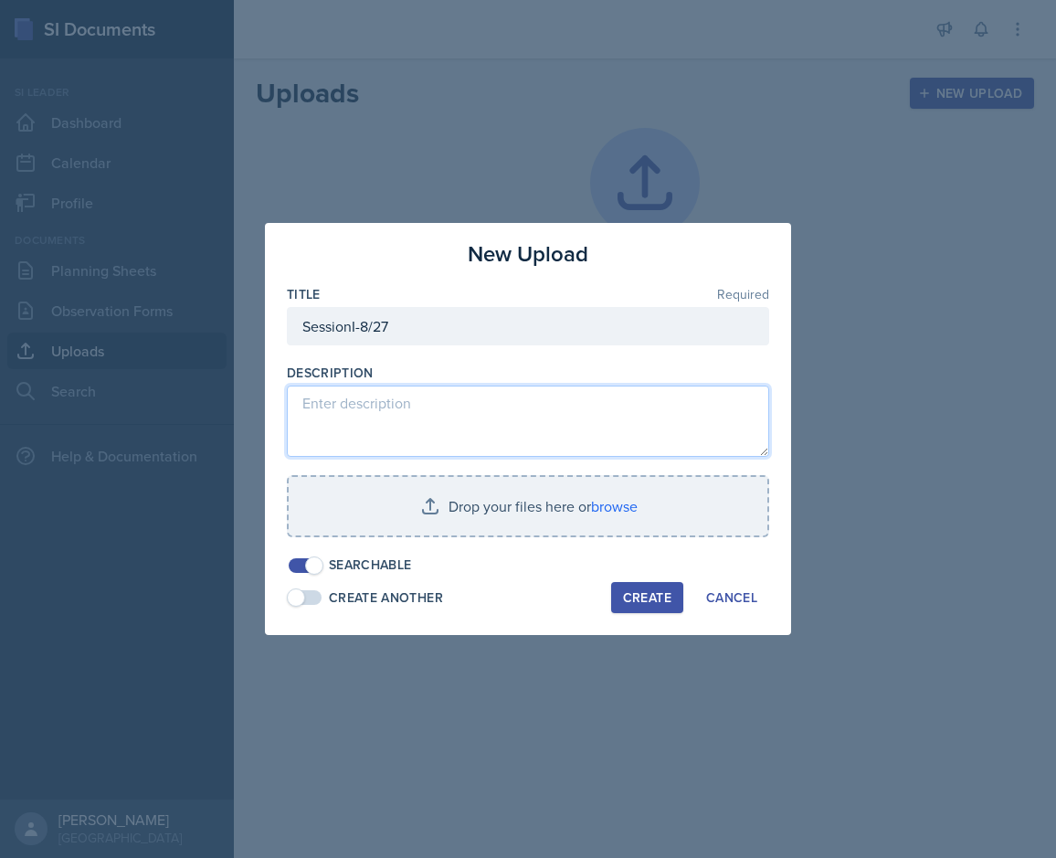
click at [390, 412] on textarea at bounding box center [528, 420] width 482 height 71
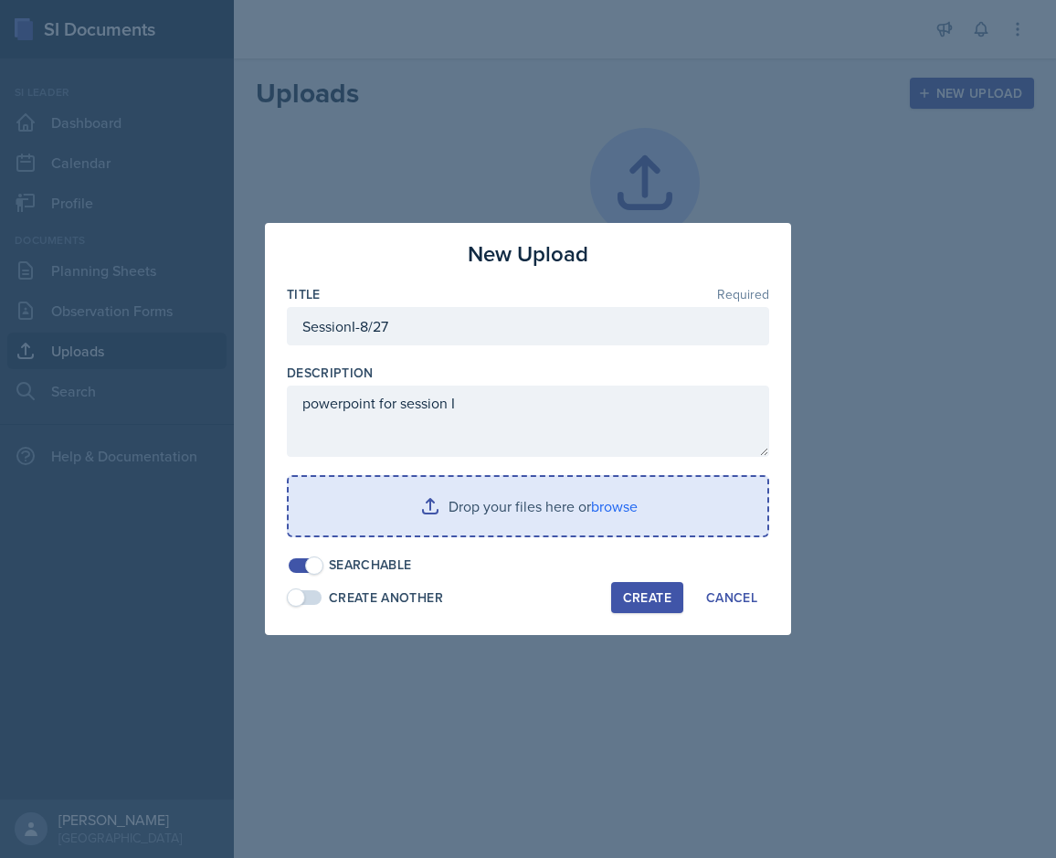
click at [473, 504] on input "file" at bounding box center [528, 506] width 479 height 58
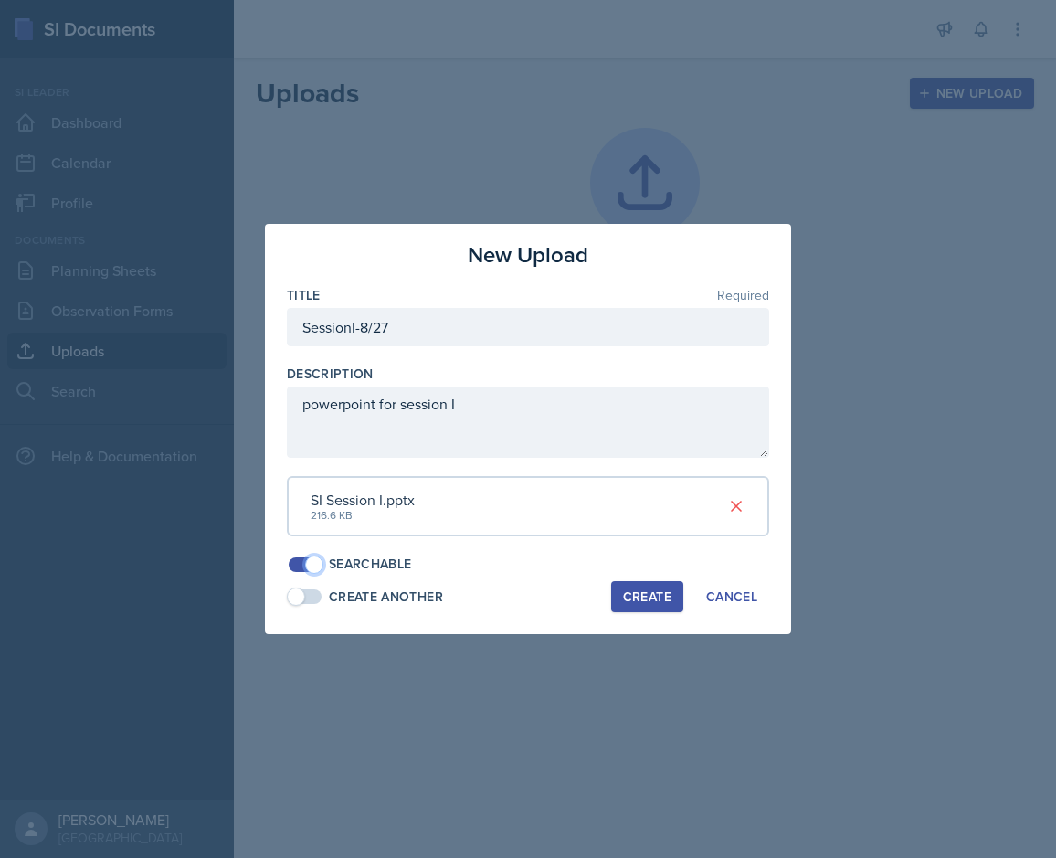
click at [319, 561] on span at bounding box center [314, 564] width 18 height 18
click at [309, 567] on span at bounding box center [305, 564] width 33 height 15
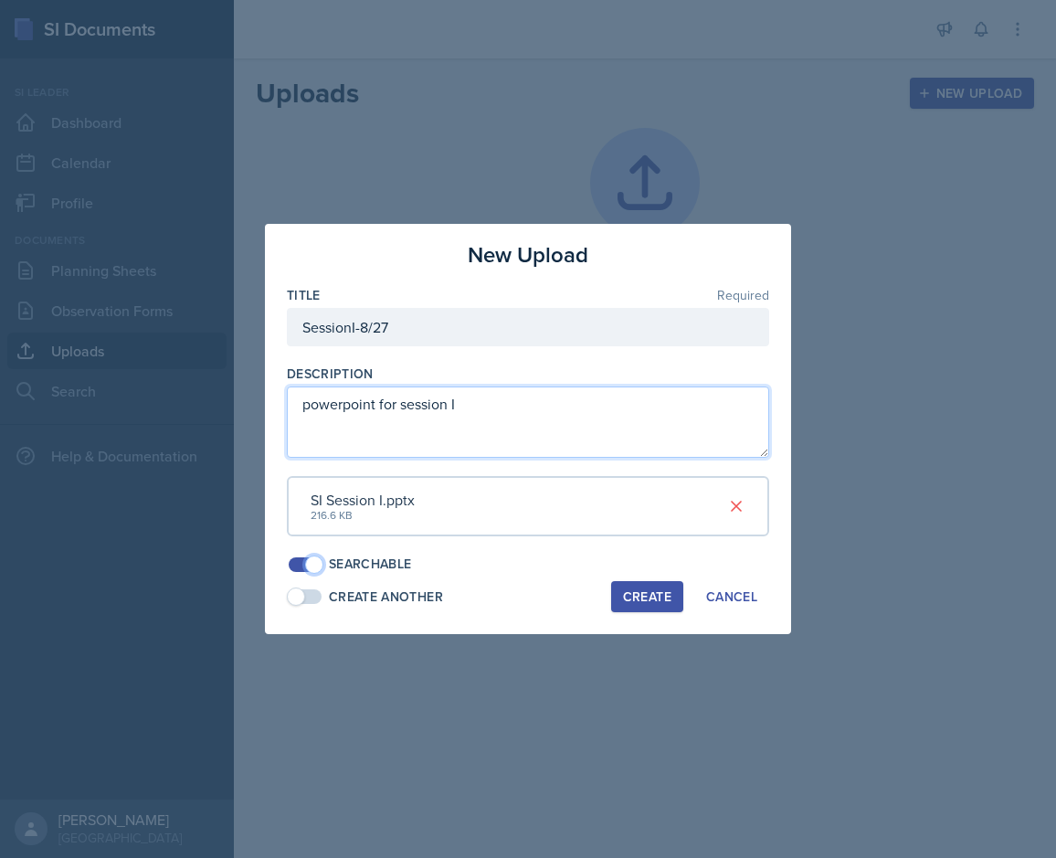
click at [467, 415] on textarea "powerpoint for session I" at bounding box center [528, 421] width 482 height 71
type textarea "powerpoint for session I going over review and intro to limits"
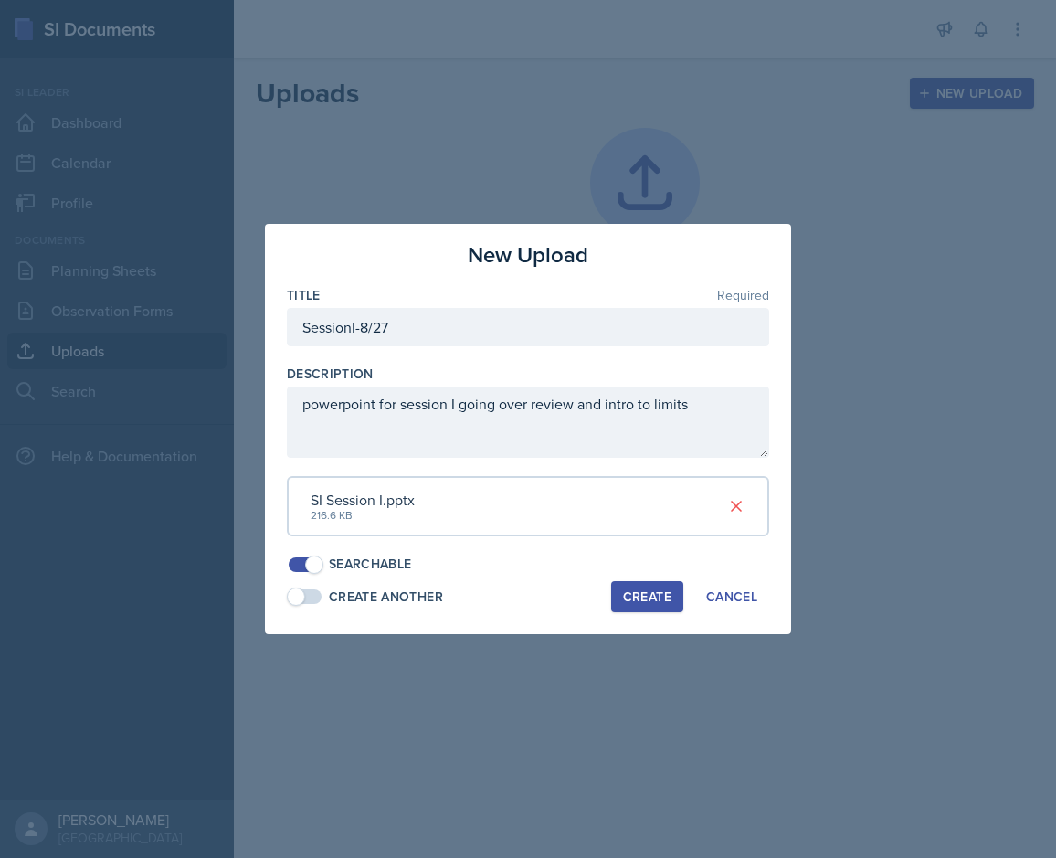
click at [644, 594] on div "Create" at bounding box center [647, 596] width 48 height 15
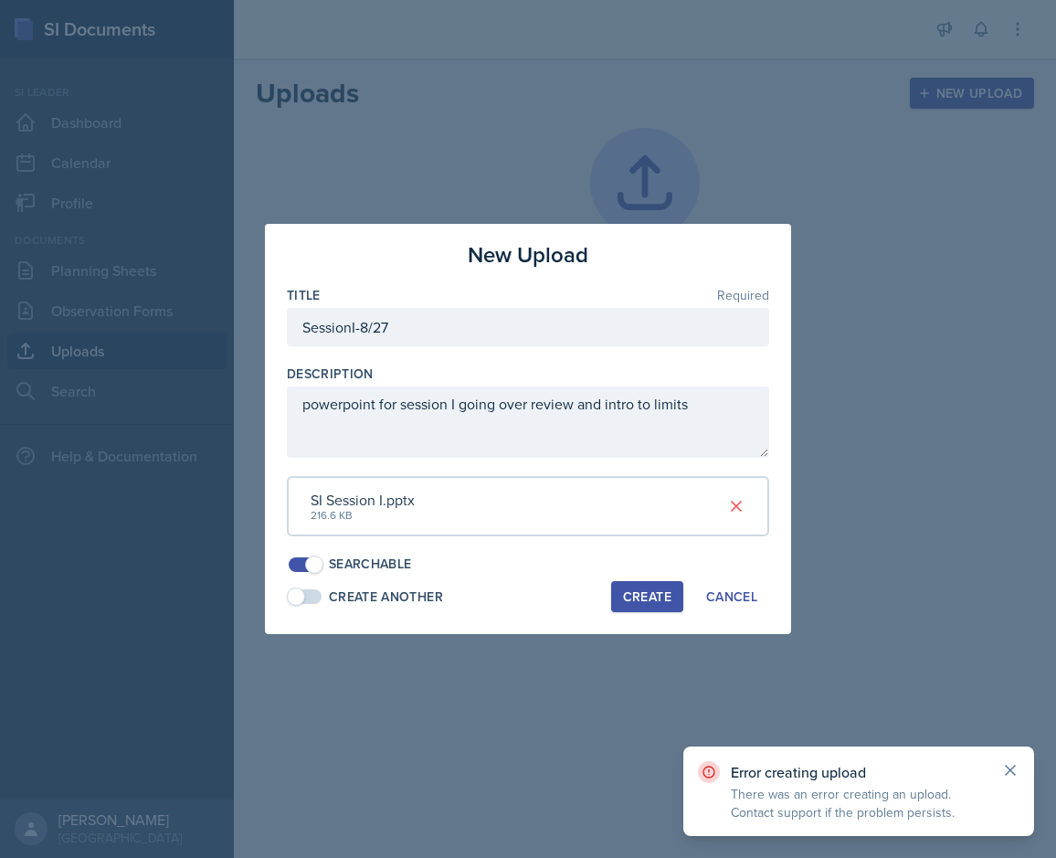
click at [874, 772] on icon at bounding box center [1010, 769] width 9 height 9
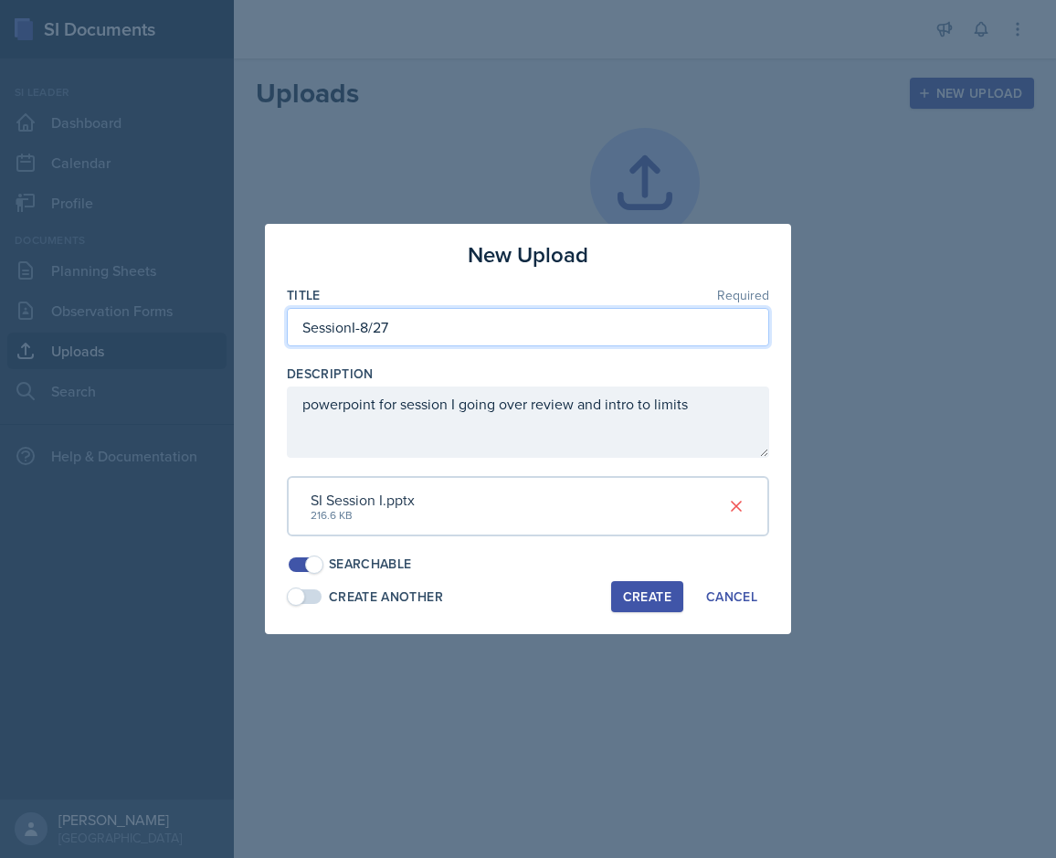
click at [362, 330] on input "SessionI-8/27" at bounding box center [528, 327] width 482 height 38
type input "Session8/27"
click at [664, 594] on div "Create" at bounding box center [647, 596] width 48 height 15
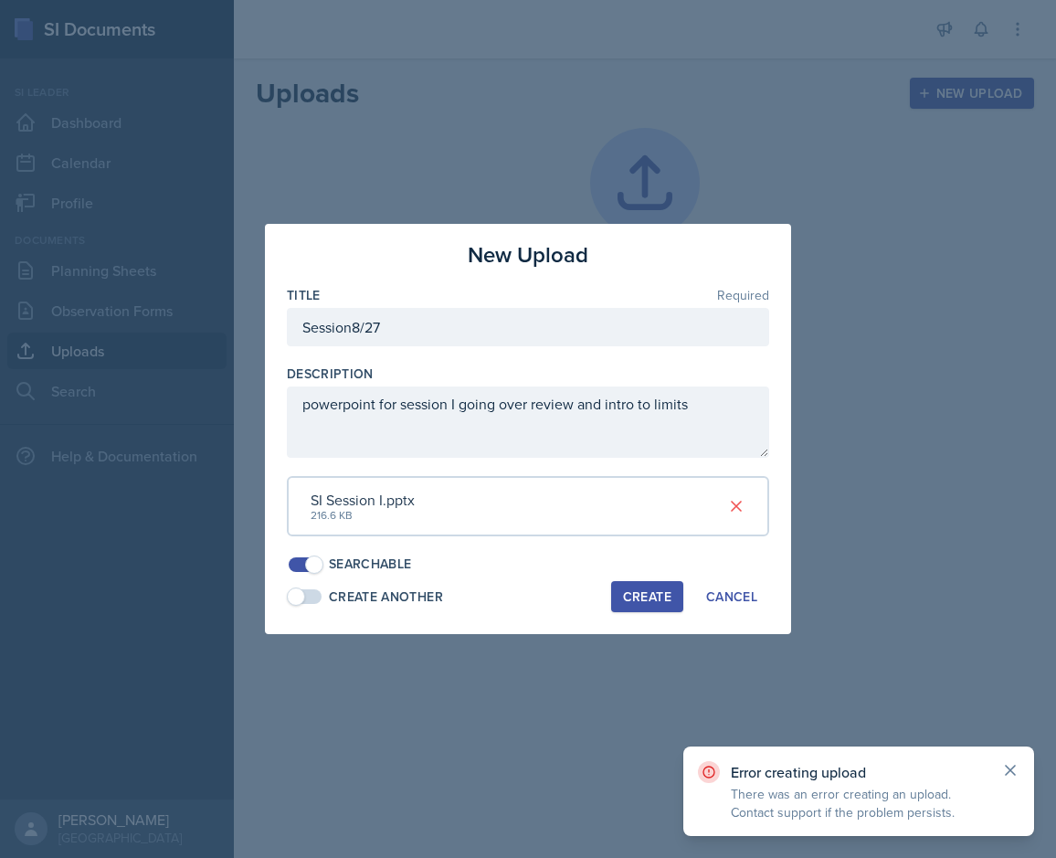
click at [874, 766] on icon at bounding box center [1010, 770] width 18 height 18
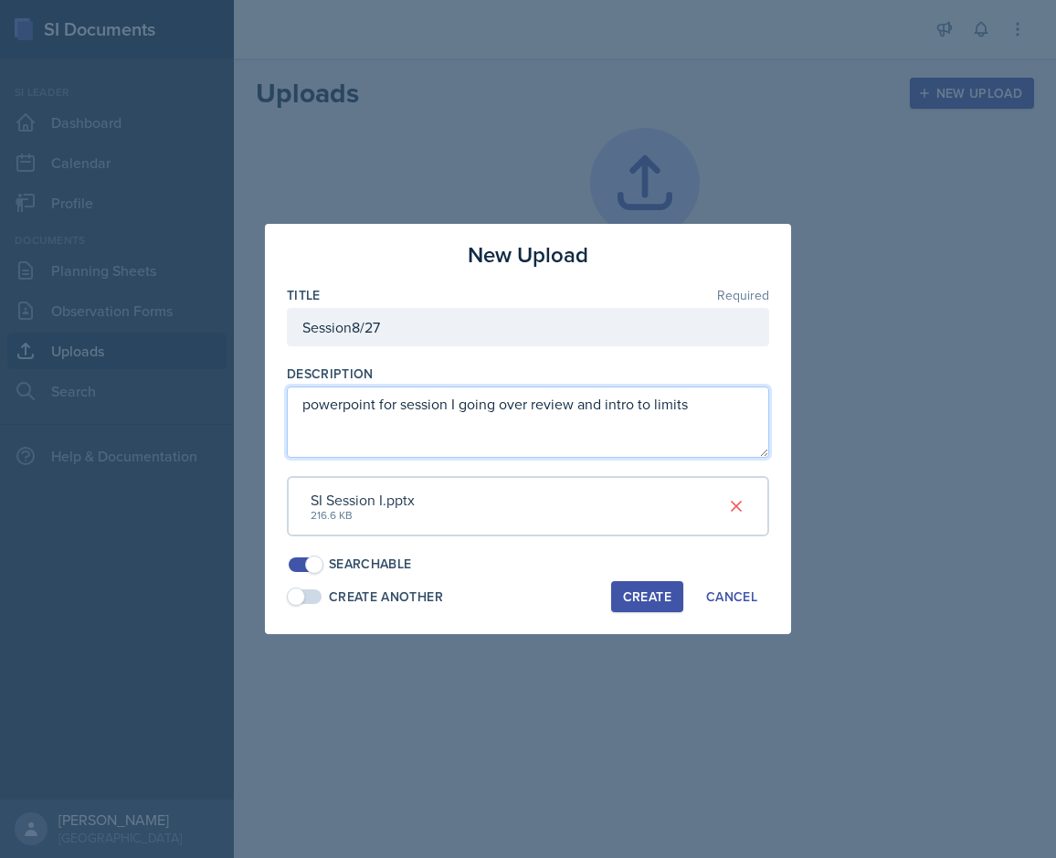
click at [351, 407] on textarea "powerpoint for session I going over review and intro to limits" at bounding box center [528, 421] width 482 height 71
type textarea "power point for session I going over review and intro to limits"
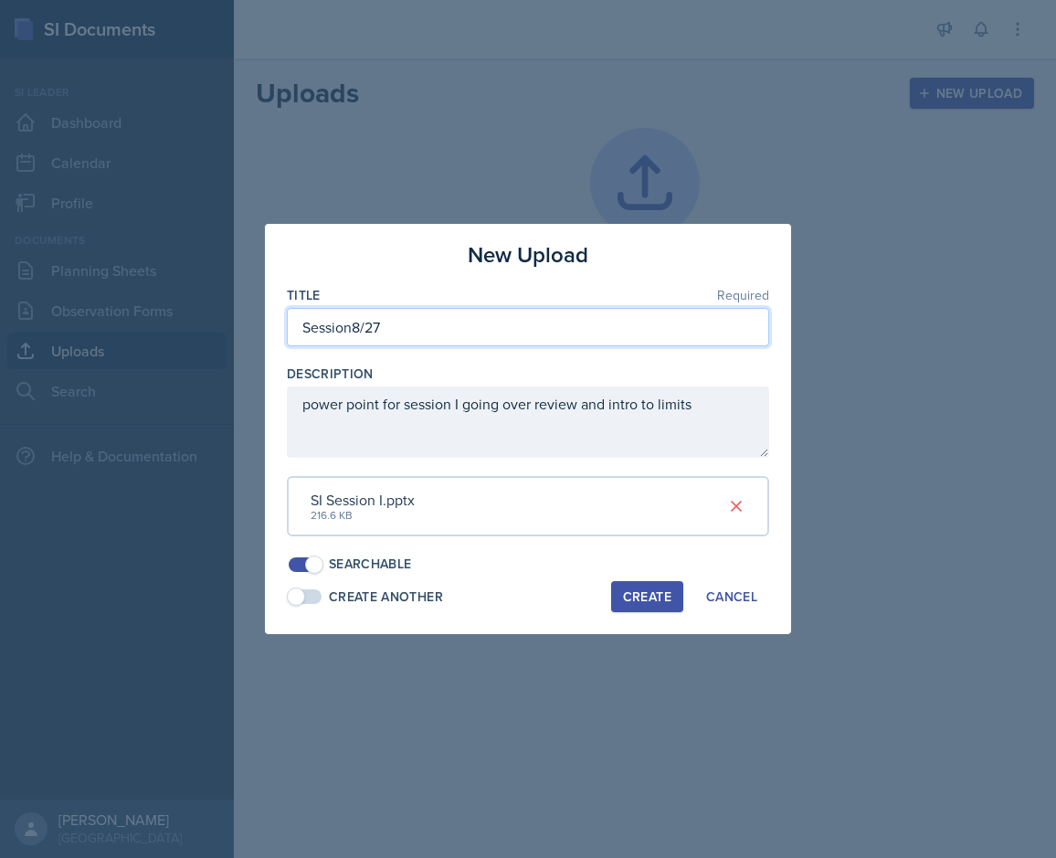
drag, startPoint x: 395, startPoint y: 326, endPoint x: 300, endPoint y: 332, distance: 96.1
click at [300, 332] on input "Session8/27" at bounding box center [528, 327] width 482 height 38
click at [646, 602] on div "Create" at bounding box center [647, 596] width 48 height 15
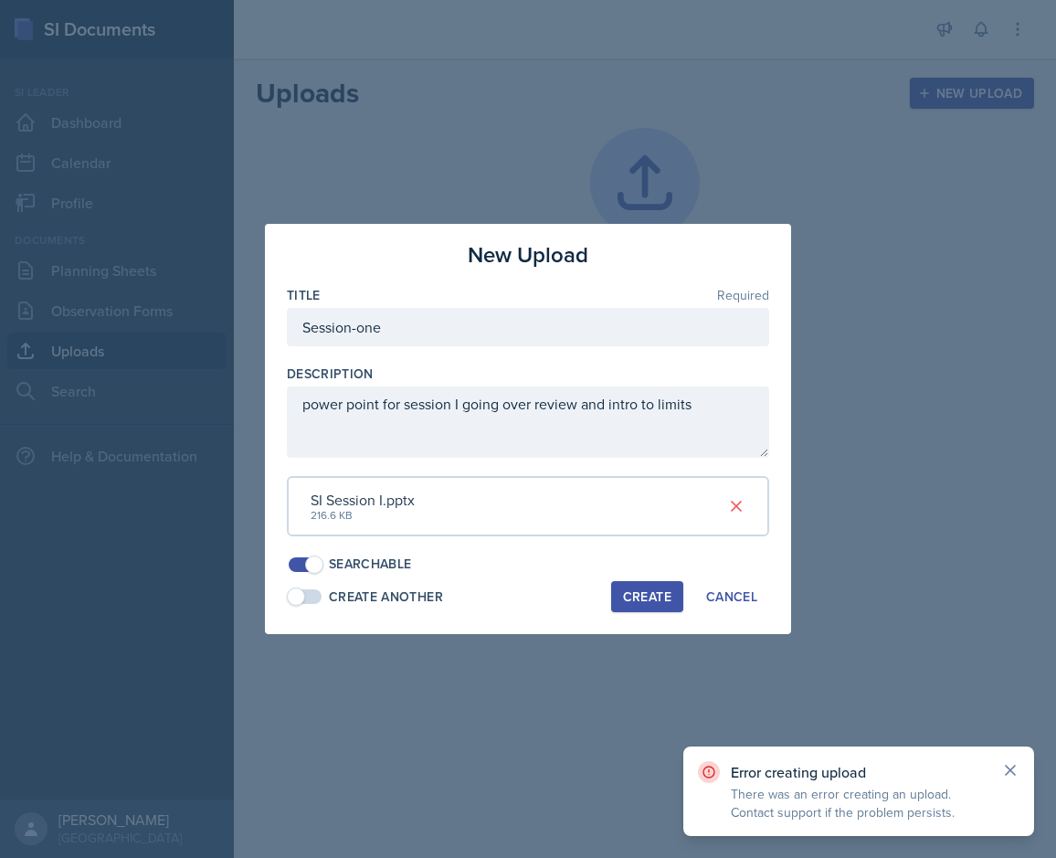
click at [874, 775] on icon at bounding box center [1010, 770] width 18 height 18
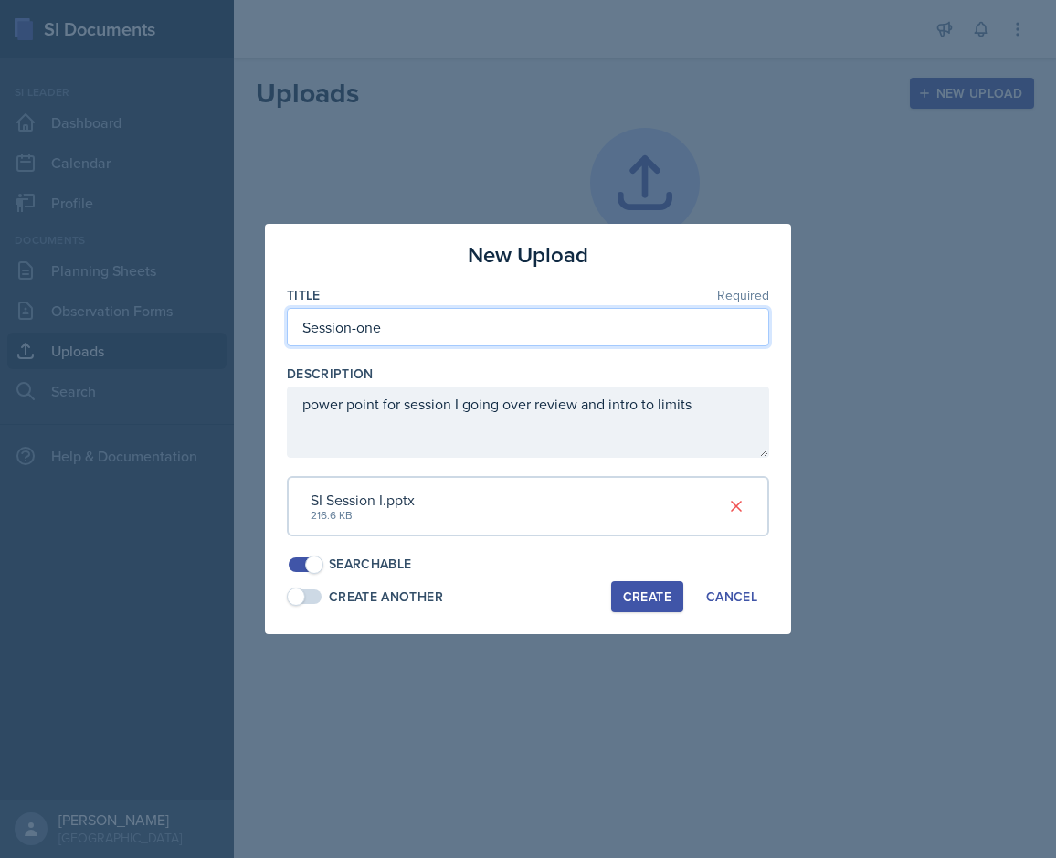
drag, startPoint x: 388, startPoint y: 325, endPoint x: 354, endPoint y: 332, distance: 34.6
click at [354, 332] on input "Session-one" at bounding box center [528, 327] width 482 height 38
type input "Session1"
click at [649, 596] on div "Create" at bounding box center [647, 596] width 48 height 15
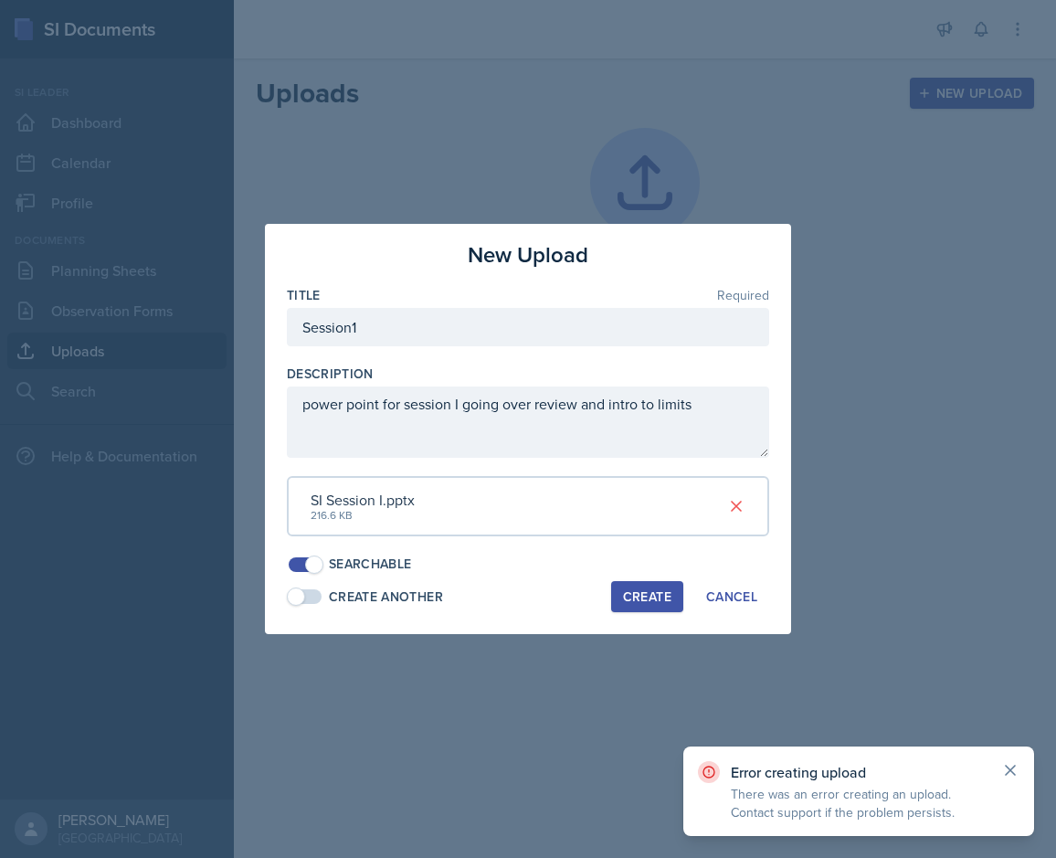
click at [874, 771] on icon at bounding box center [1010, 770] width 18 height 18
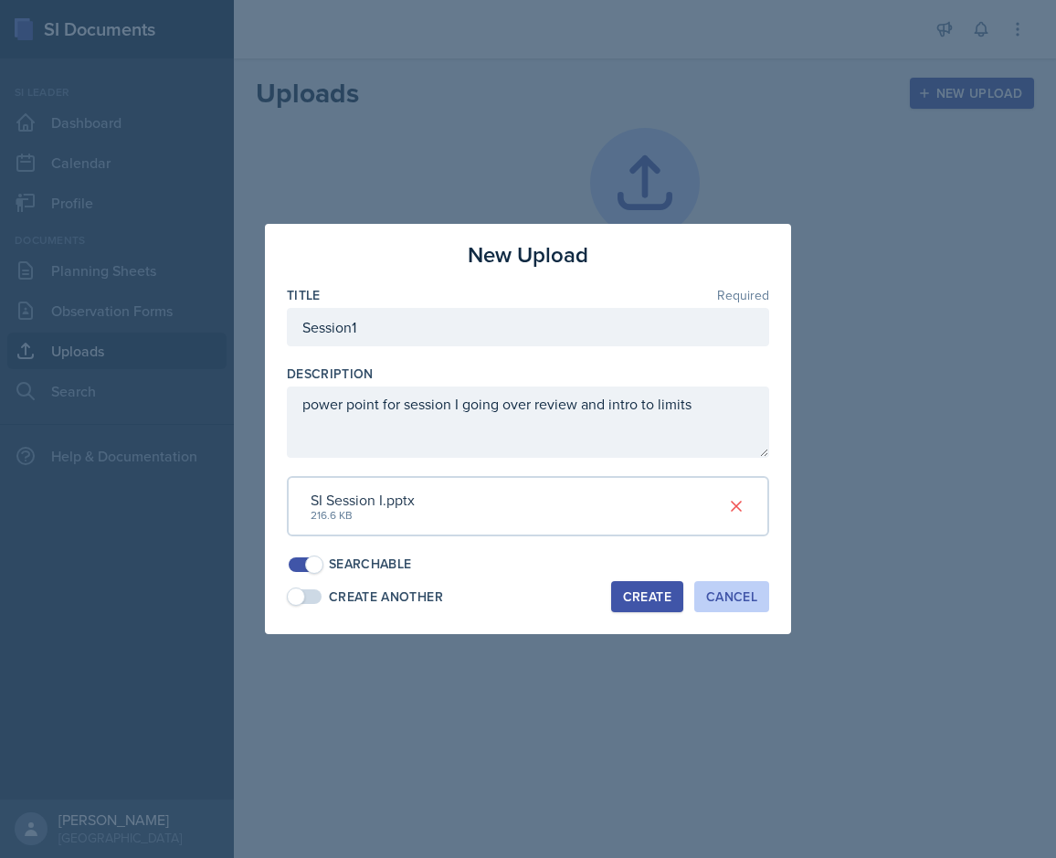
click at [734, 595] on div "Cancel" at bounding box center [731, 596] width 51 height 15
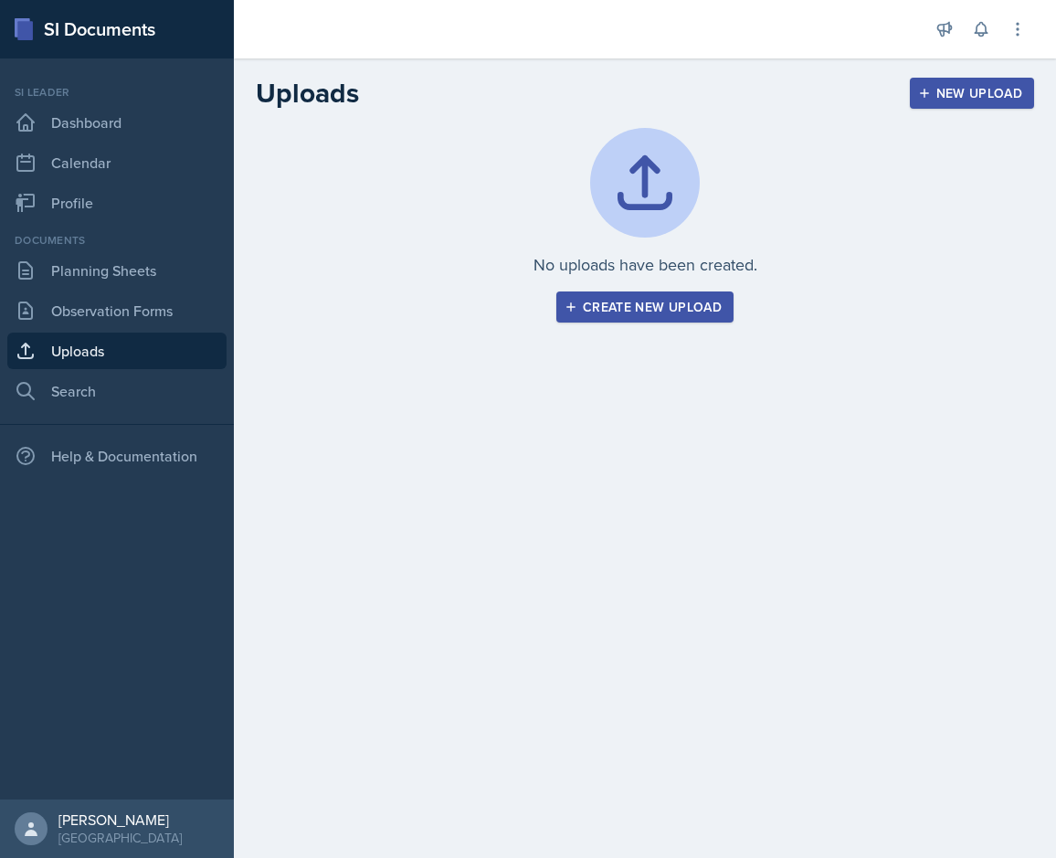
click at [673, 309] on div "Create new upload" at bounding box center [644, 307] width 153 height 15
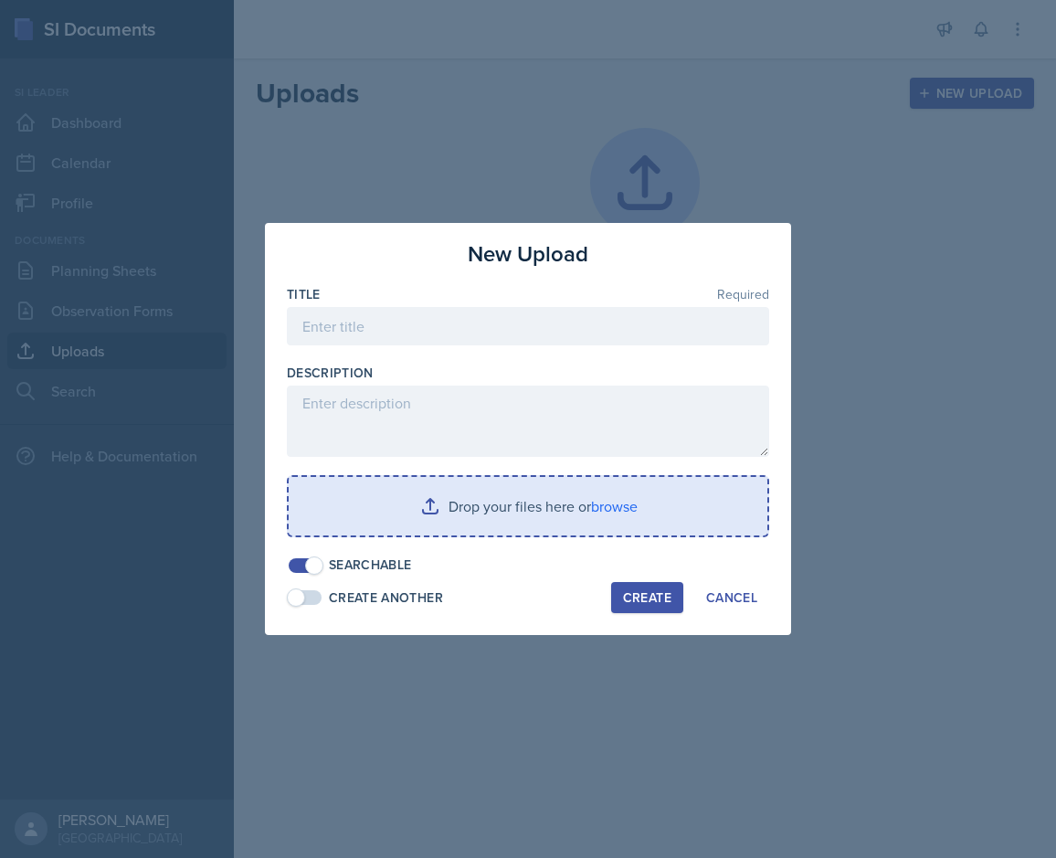
click at [525, 509] on input "file" at bounding box center [528, 506] width 479 height 58
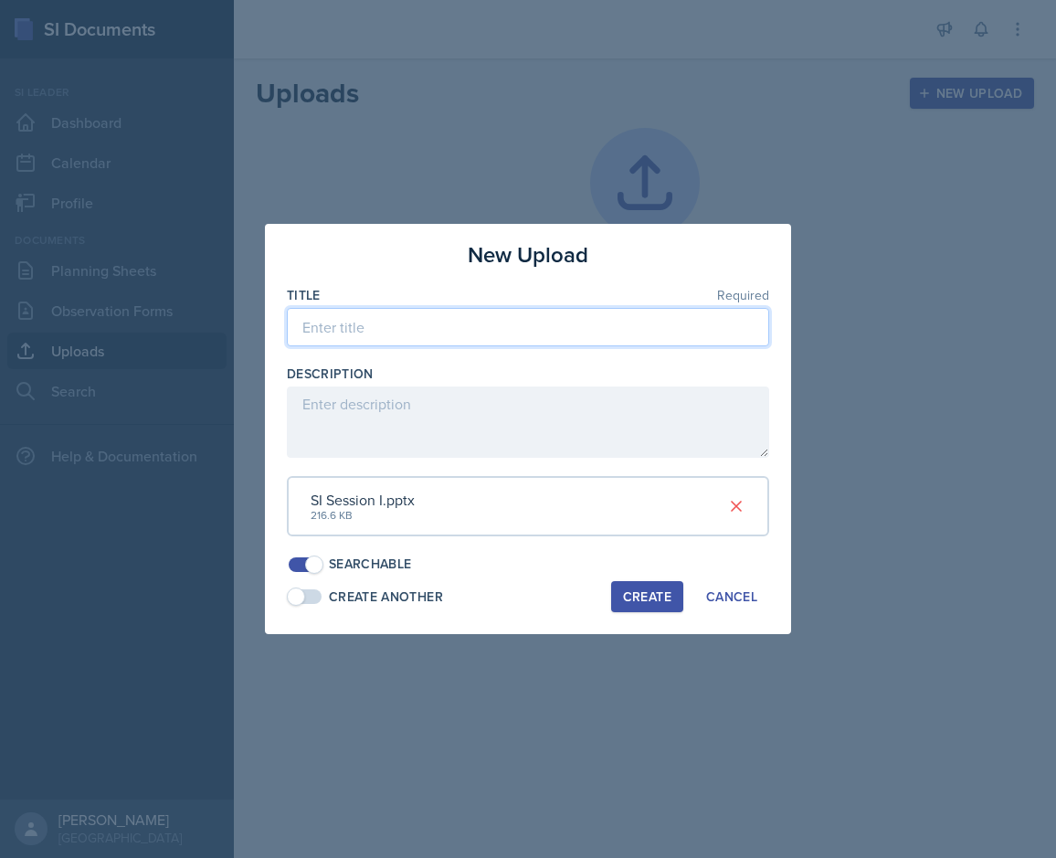
click at [413, 321] on input at bounding box center [528, 327] width 482 height 38
type input "Session1"
click at [614, 592] on button "Create" at bounding box center [647, 596] width 72 height 31
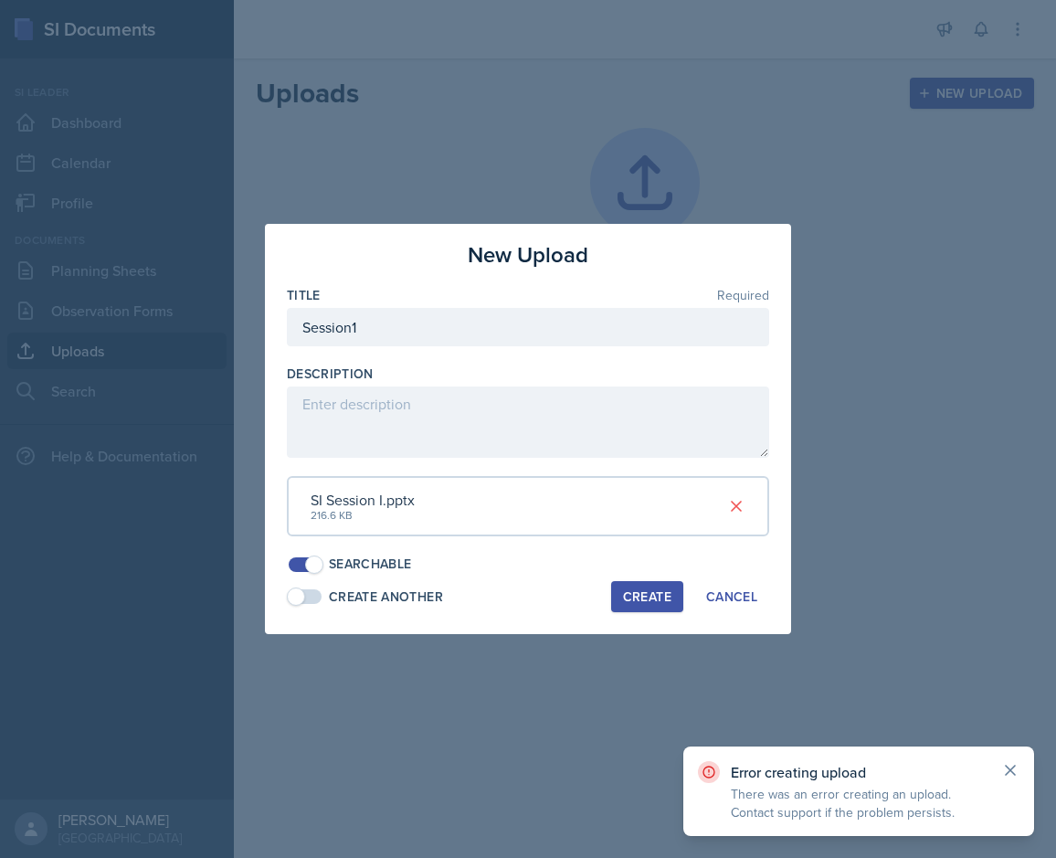
click at [874, 764] on icon at bounding box center [1010, 770] width 18 height 18
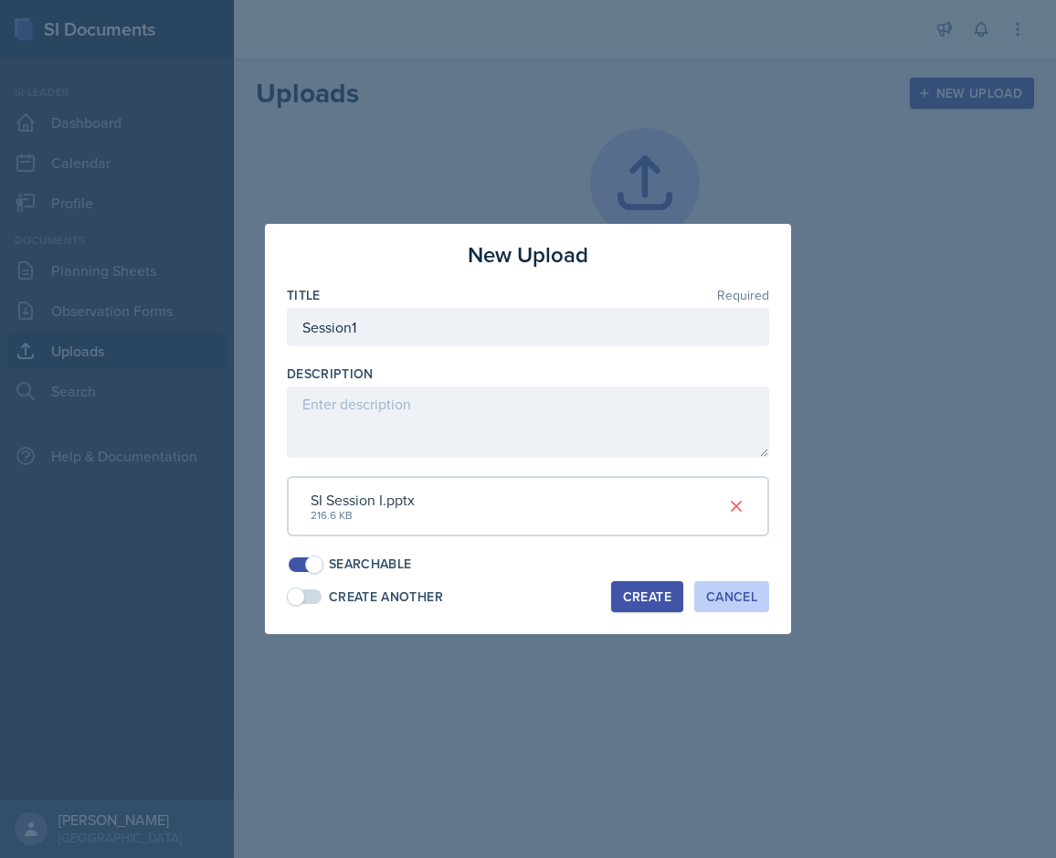
click at [739, 591] on div "Cancel" at bounding box center [731, 596] width 51 height 15
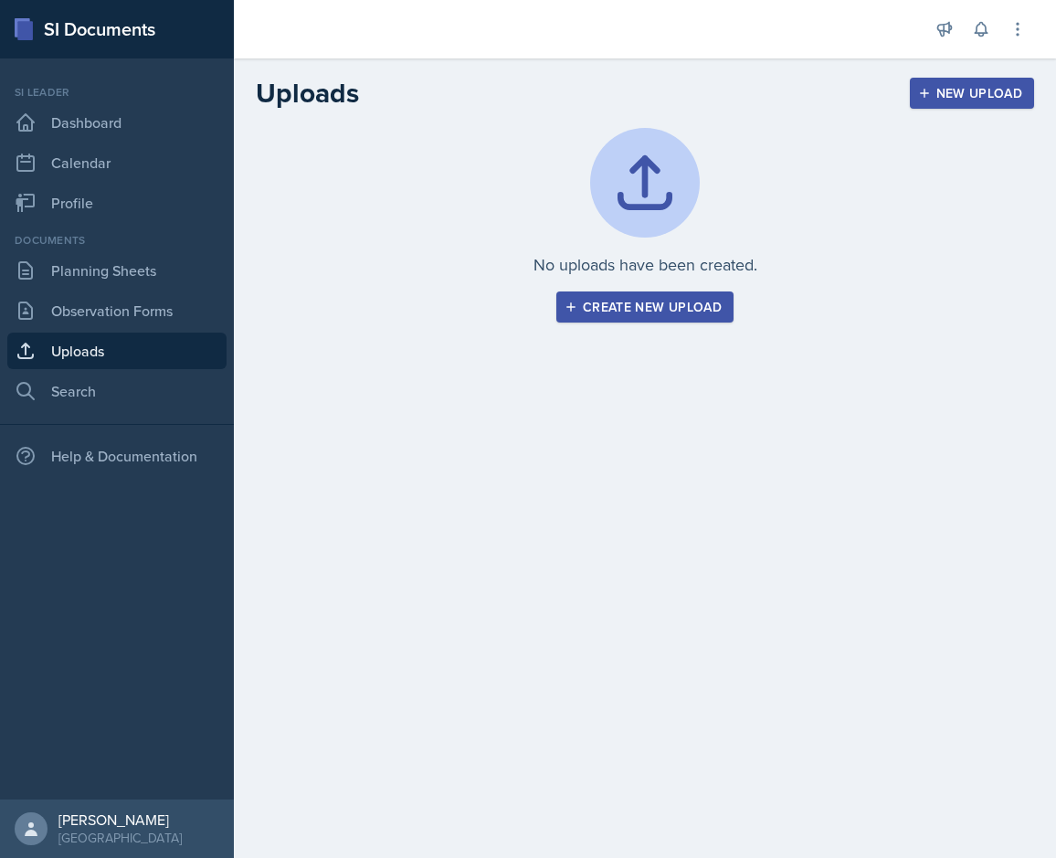
click at [859, 604] on main "Uploads New Upload No uploads have been created. Create new upload New Upload T…" at bounding box center [645, 457] width 822 height 799
click at [835, 92] on div "Uploads New Upload" at bounding box center [645, 93] width 822 height 33
